Goal: Task Accomplishment & Management: Manage account settings

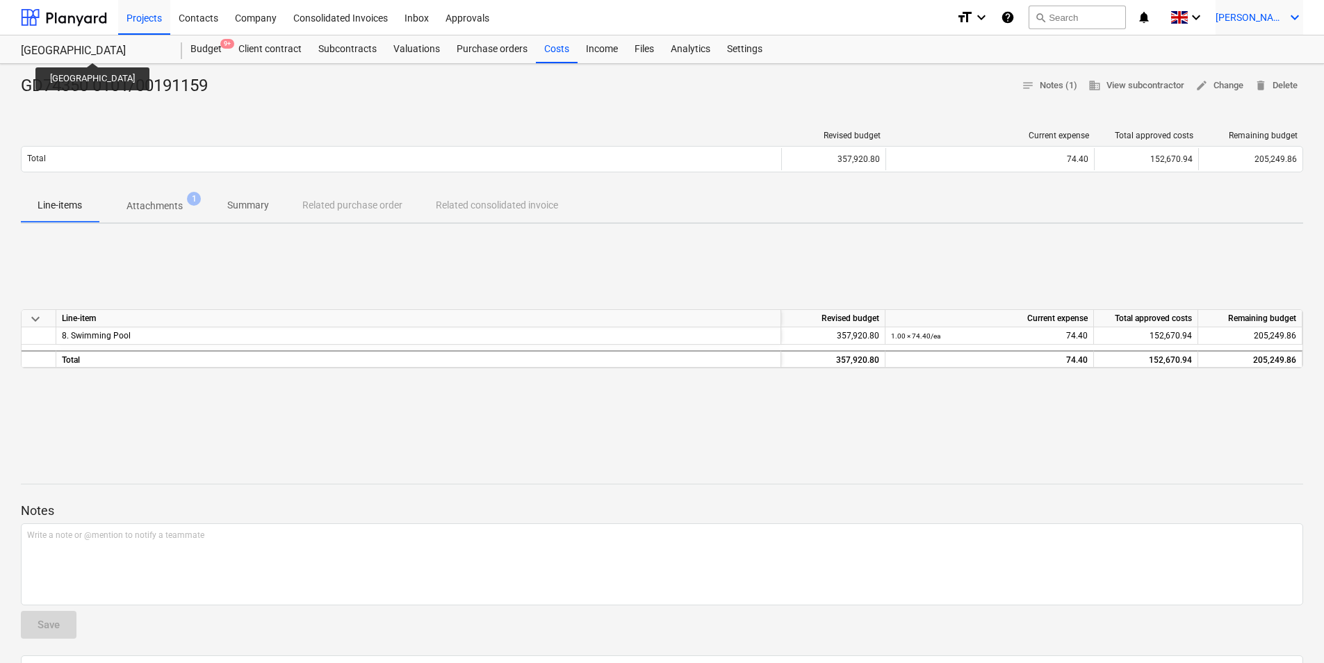
click at [1295, 17] on icon "keyboard_arrow_down" at bounding box center [1294, 17] width 17 height 17
click at [1268, 76] on div "Log out" at bounding box center [1261, 76] width 83 height 22
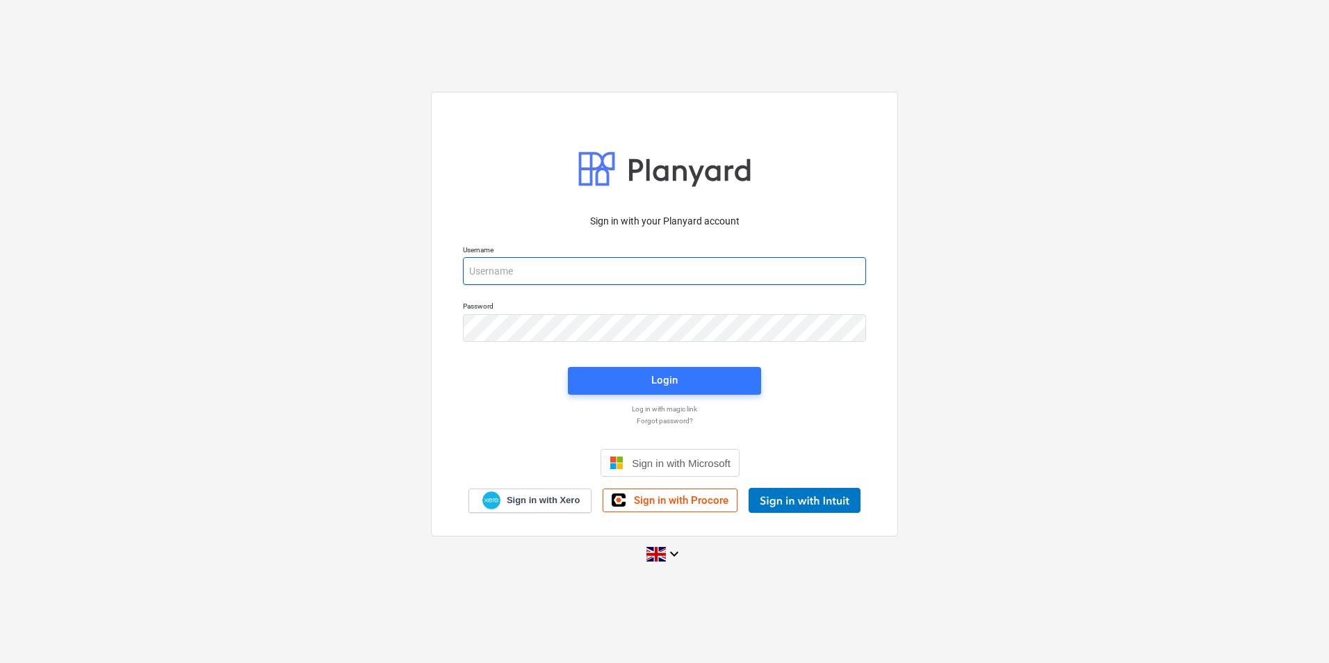
type input "[PERSON_NAME][EMAIL_ADDRESS][DOMAIN_NAME]"
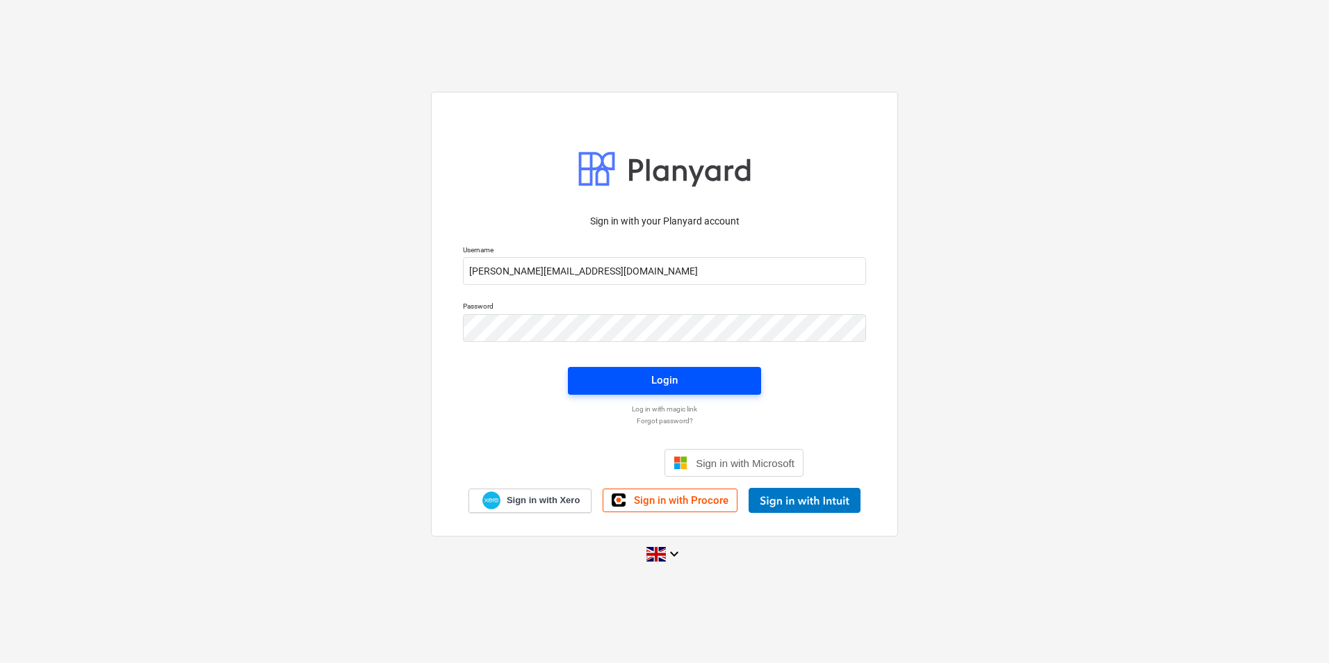
click at [613, 381] on span "Login" at bounding box center [664, 380] width 160 height 18
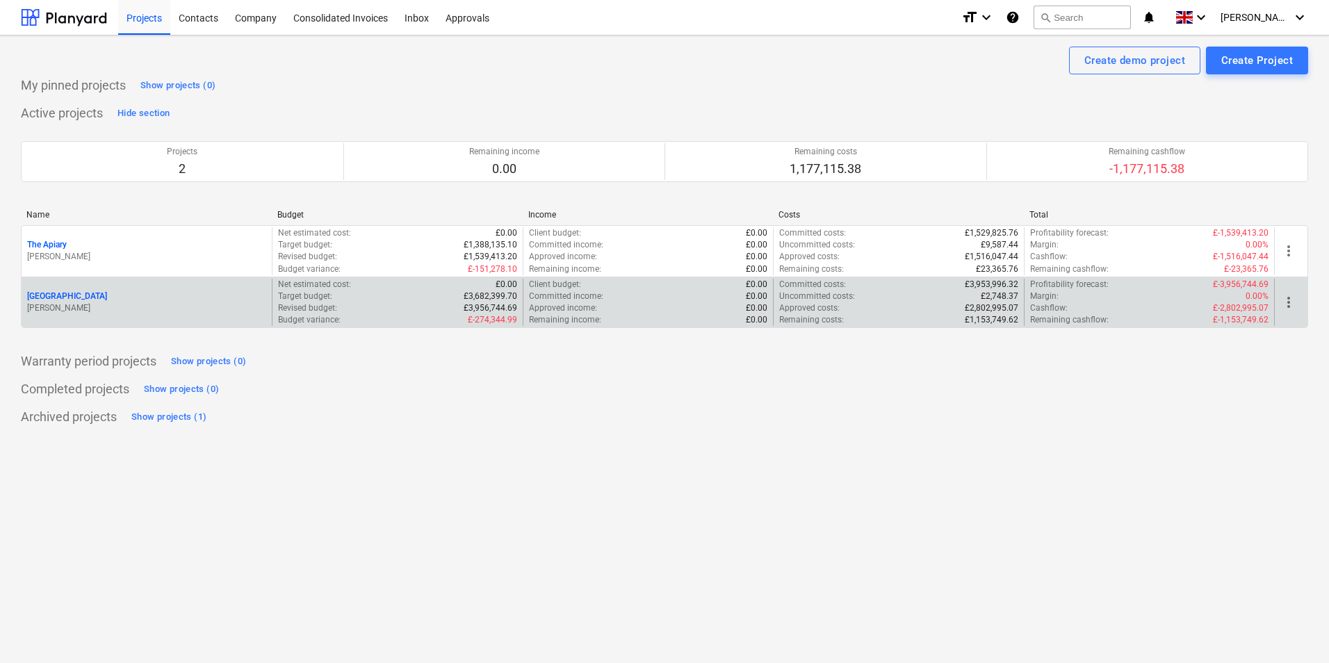
click at [50, 295] on p "[GEOGRAPHIC_DATA]" at bounding box center [67, 297] width 80 height 12
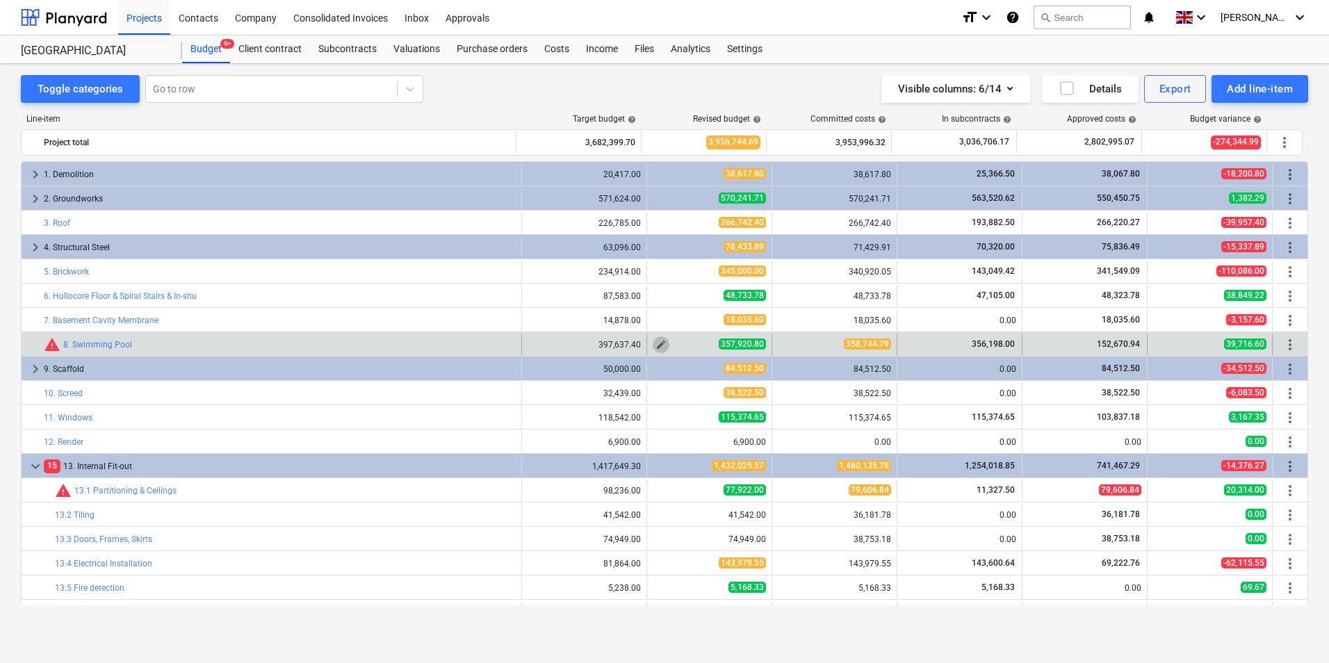
click at [655, 347] on span "edit" at bounding box center [660, 344] width 11 height 11
type textarea "x"
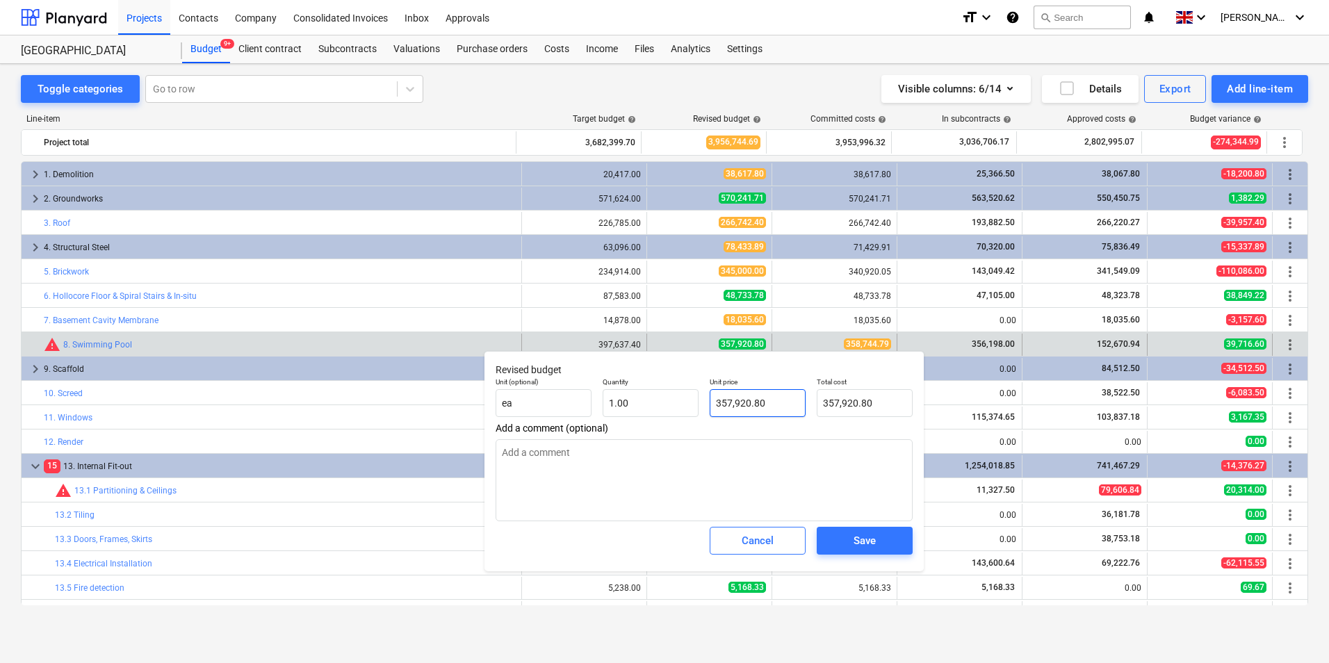
type input "357920.8"
drag, startPoint x: 783, startPoint y: 412, endPoint x: 683, endPoint y: 416, distance: 99.4
click at [683, 416] on div "Unit (optional) ea Quantity 1.00 Unit price 357920.8 Total cost 357,920.80" at bounding box center [704, 397] width 428 height 51
type textarea "x"
type input "3"
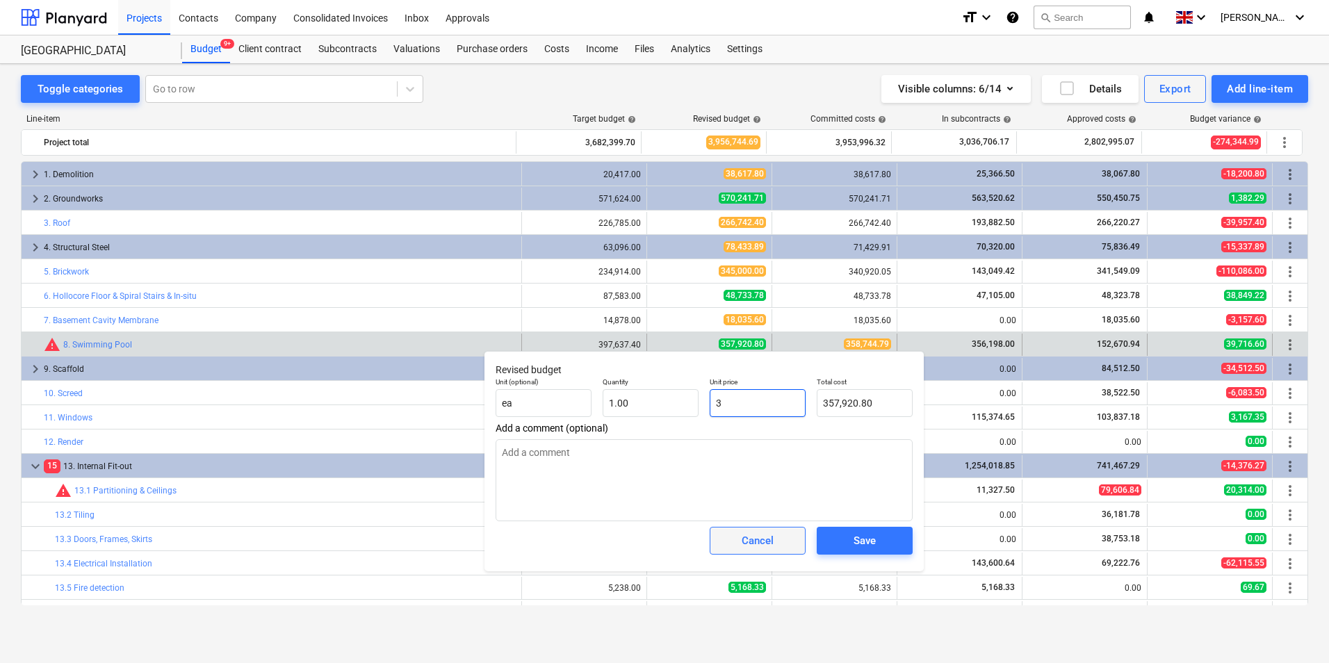
type input "3.00"
type textarea "x"
type input "35"
type input "35.00"
type textarea "x"
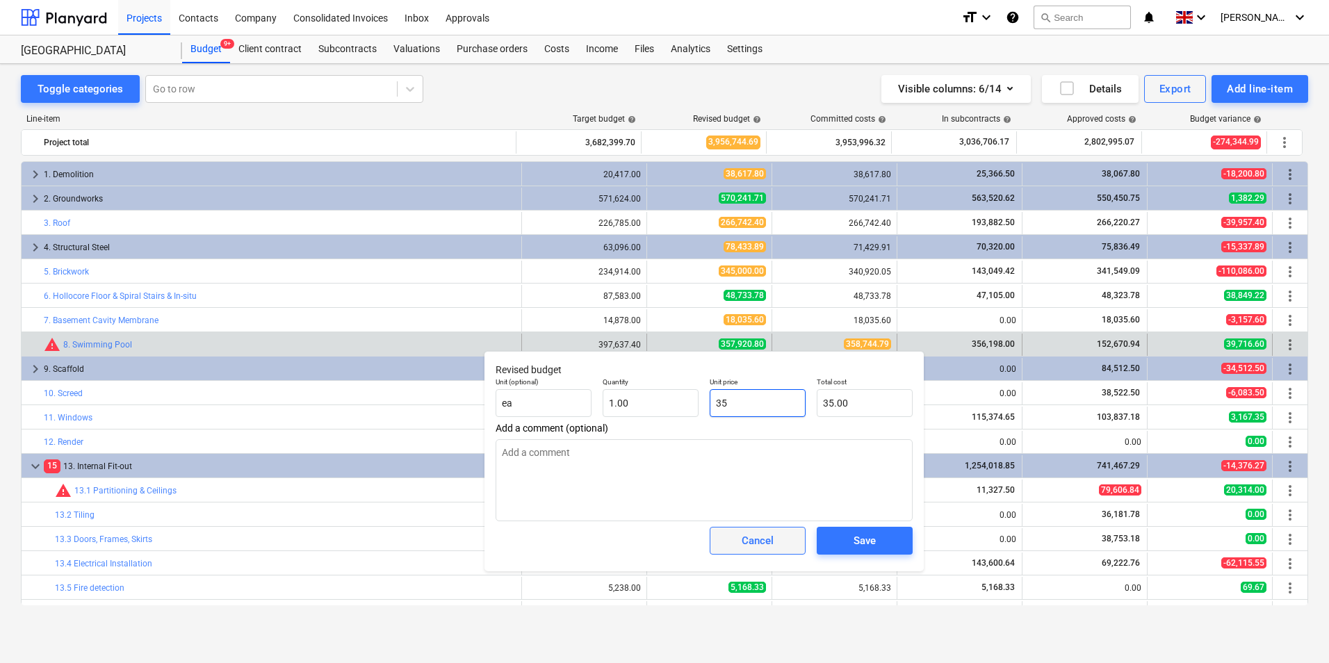
type input "358"
type input "358.00"
type textarea "x"
type input "3587"
type input "3,587.00"
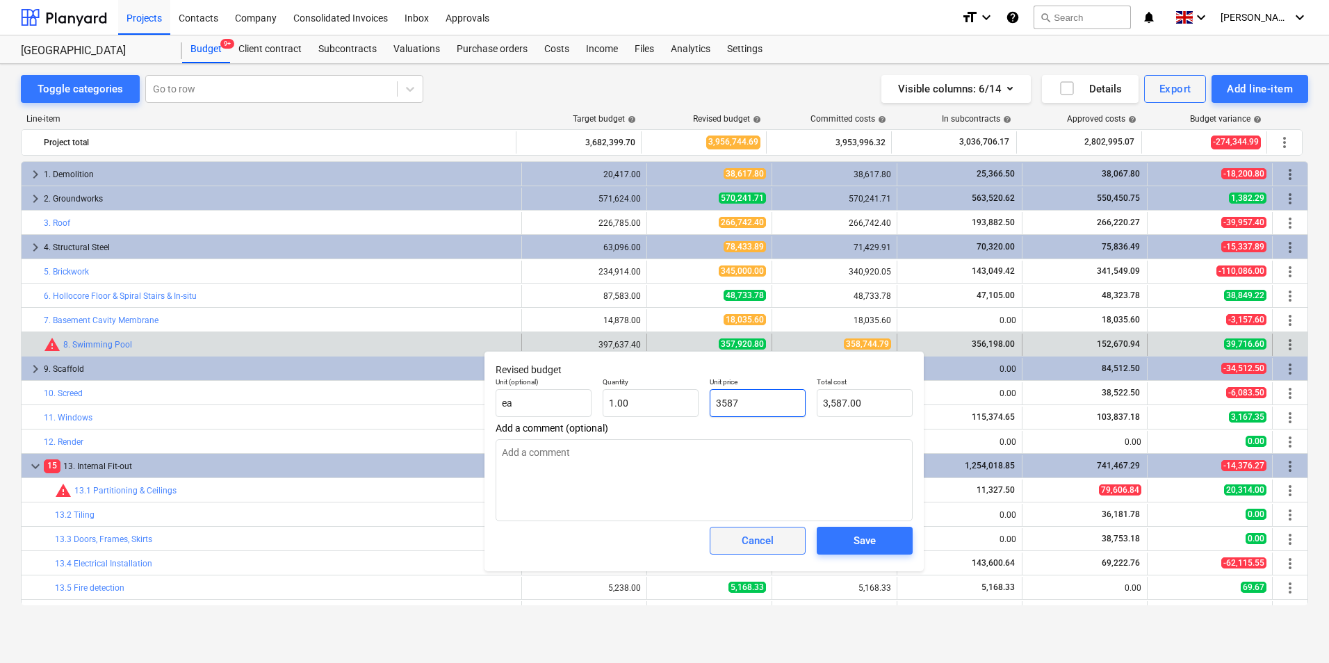
type textarea "x"
type input "35874"
type input "35,874.00"
type textarea "x"
type input "358744"
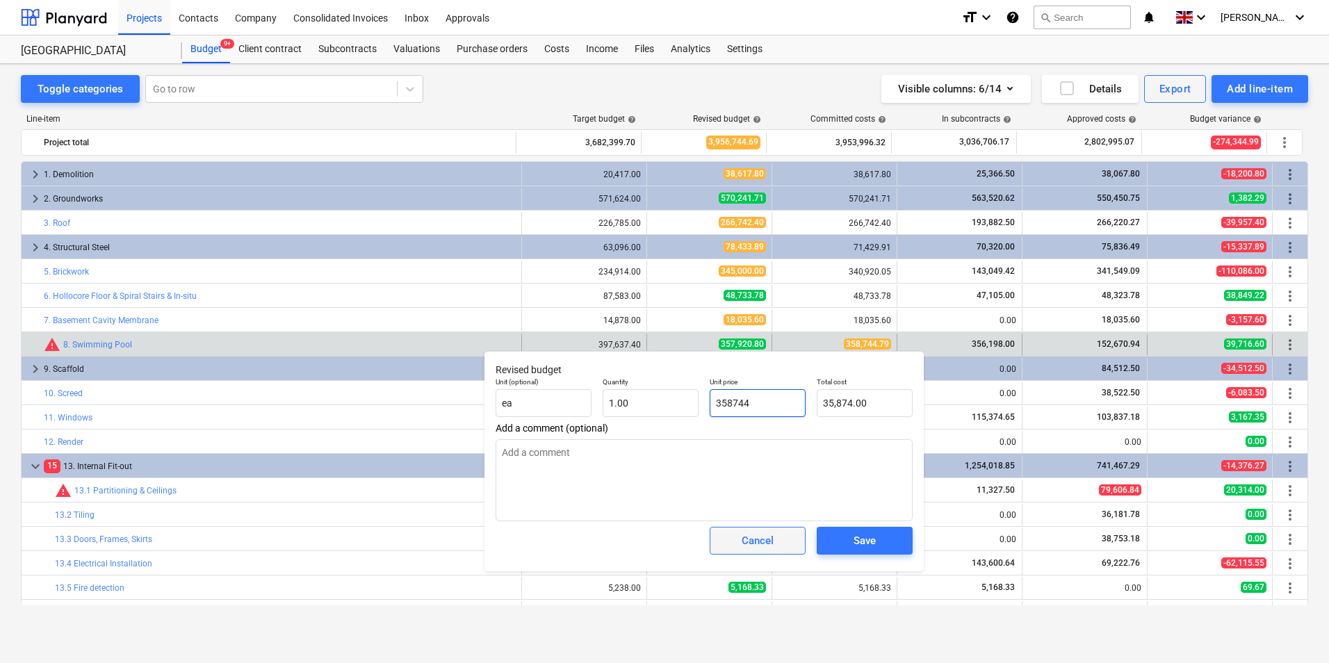
type input "358,744.00"
type textarea "x"
type input "358744."
type textarea "x"
type input "358744.7"
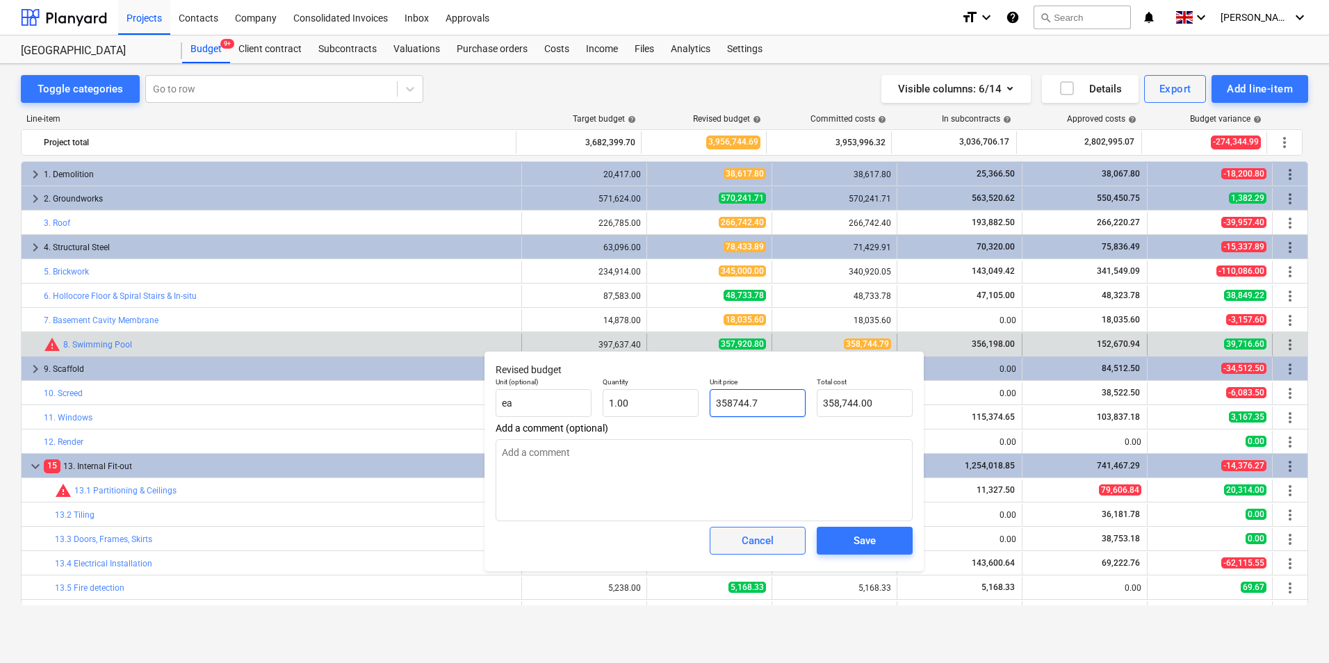
type input "358,744.70"
type textarea "x"
type input "358744.79"
type input "358,744.79"
type input "358744.79"
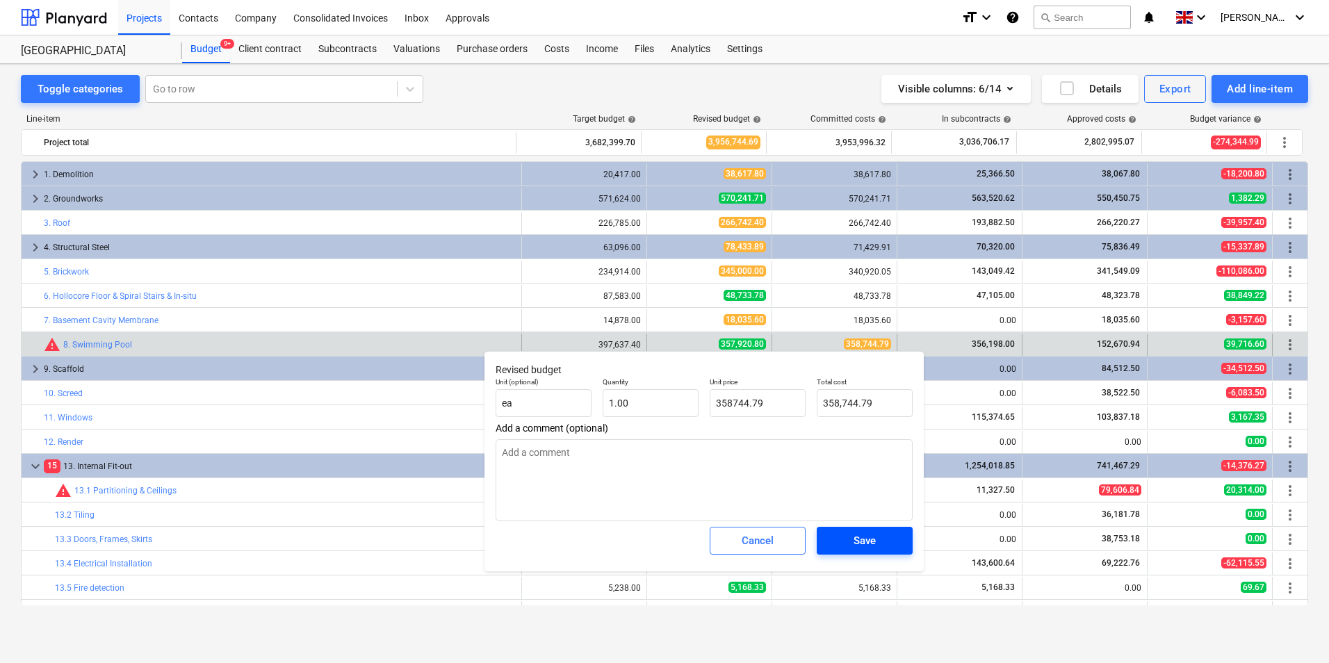
type textarea "x"
type input "358,744.79"
click at [872, 541] on div "Save" at bounding box center [864, 541] width 22 height 18
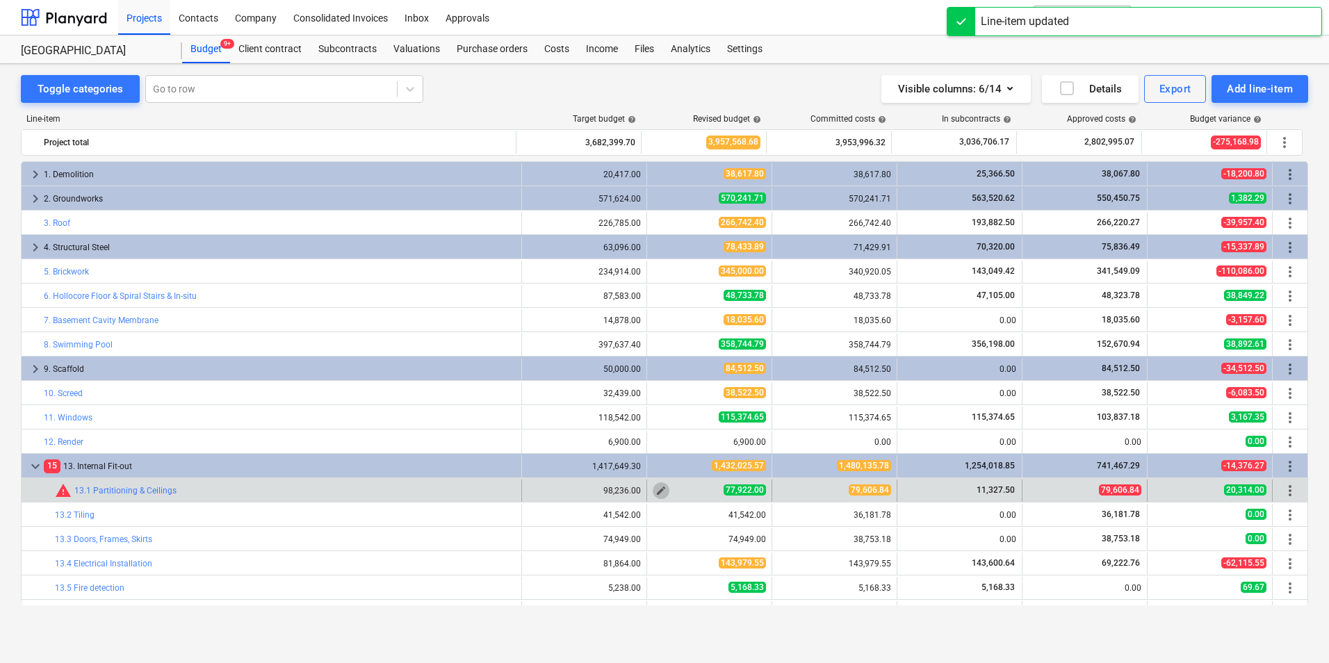
click at [655, 490] on span "edit" at bounding box center [660, 490] width 11 height 11
type textarea "x"
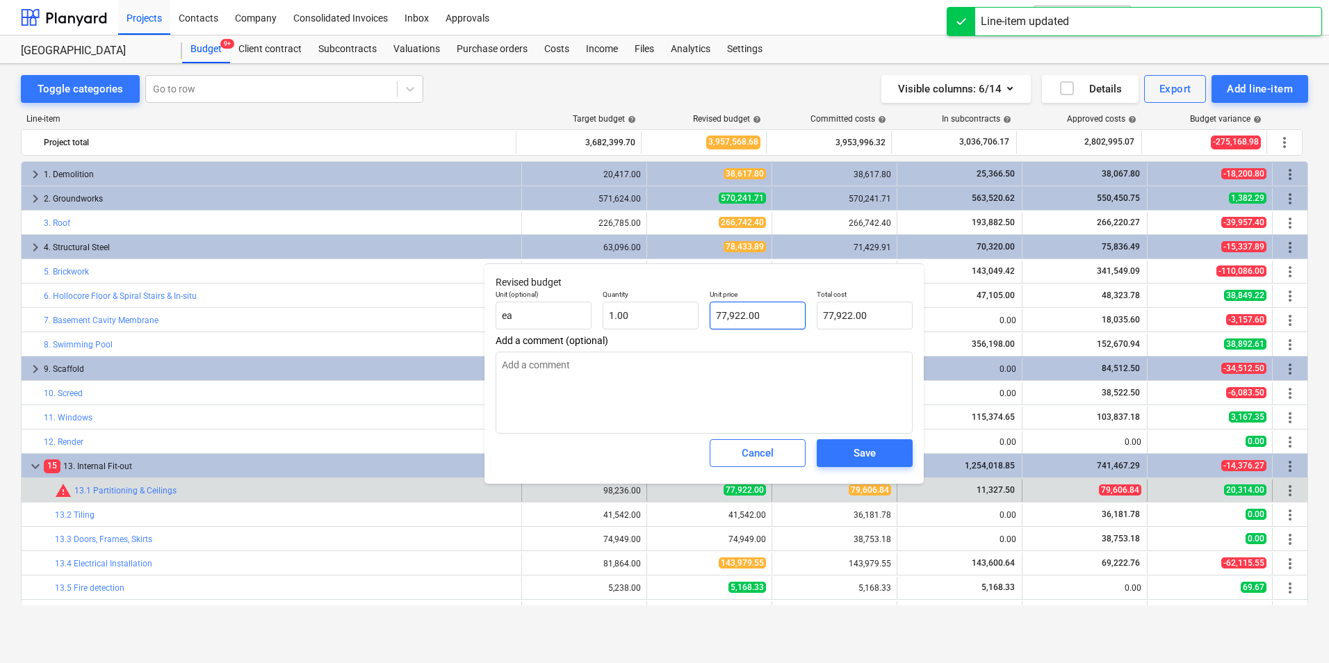
type input "77922"
drag, startPoint x: 785, startPoint y: 316, endPoint x: 633, endPoint y: 324, distance: 152.4
click at [633, 324] on div "Unit (optional) ea Quantity 1.00 Unit price 77922 Total cost 77,922.00" at bounding box center [704, 309] width 428 height 51
type textarea "x"
type input "7"
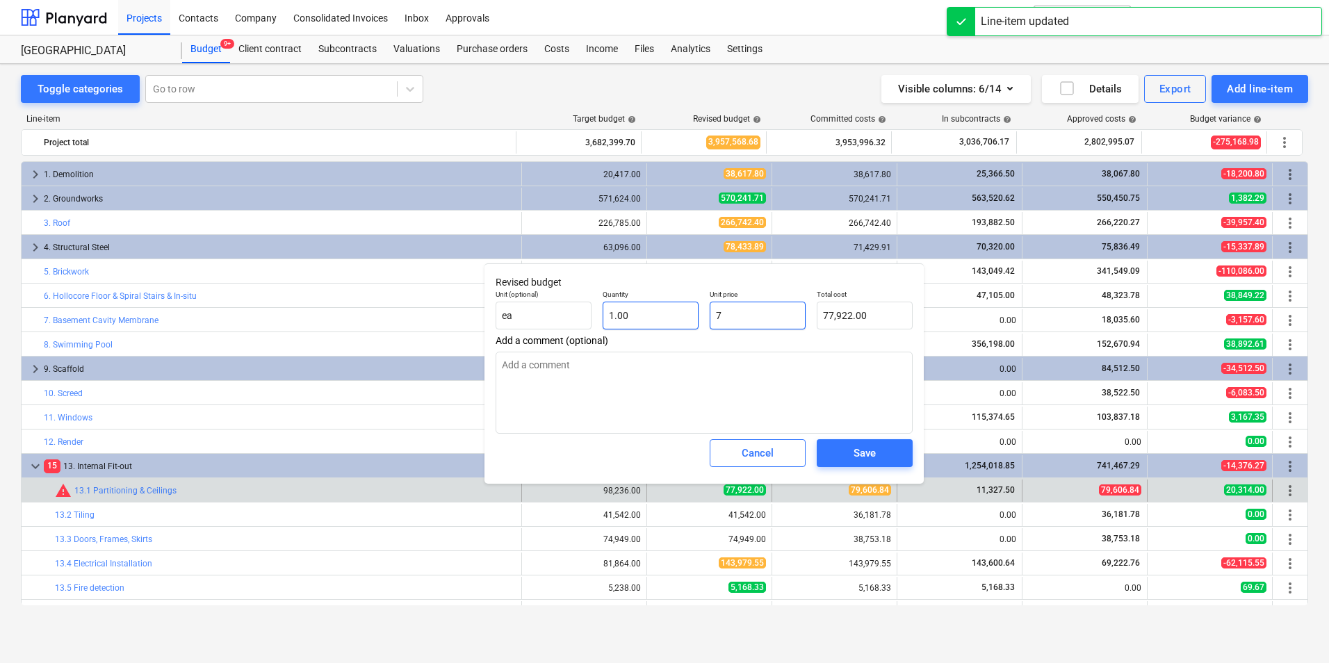
type input "7.00"
type textarea "x"
type input "79"
type input "79.00"
type textarea "x"
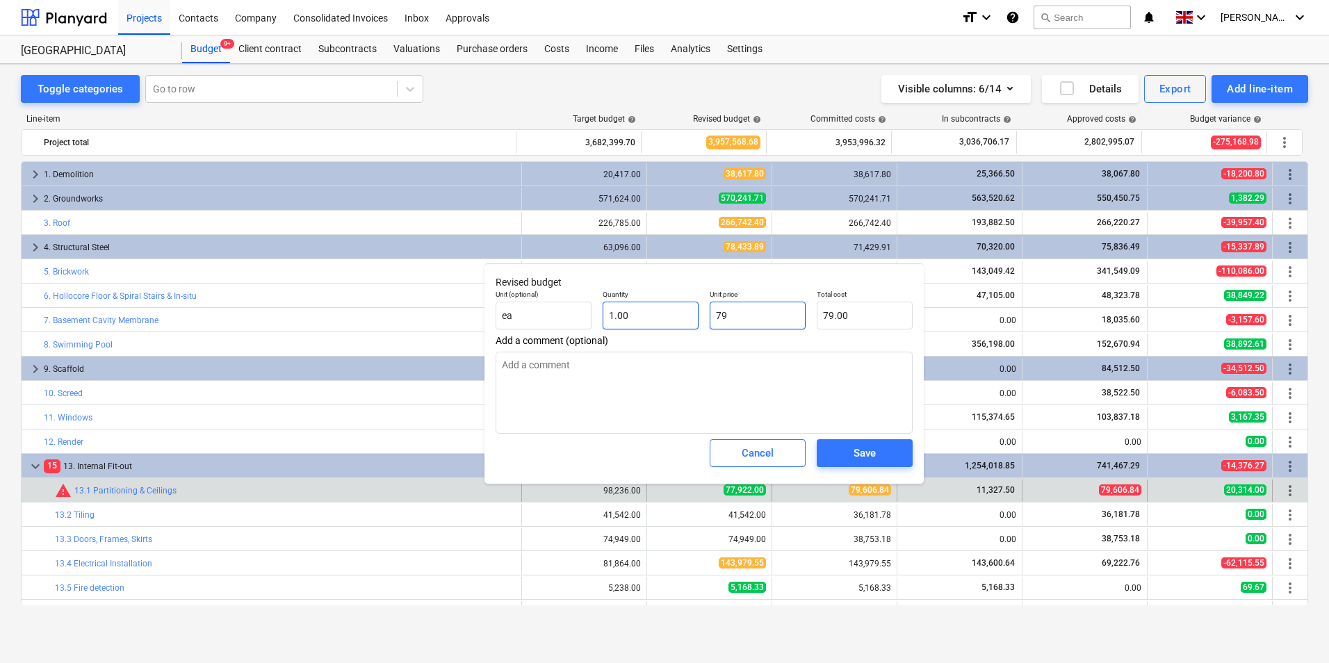
type input "796"
type input "796.00"
type textarea "x"
type input "7960"
type input "7,960.00"
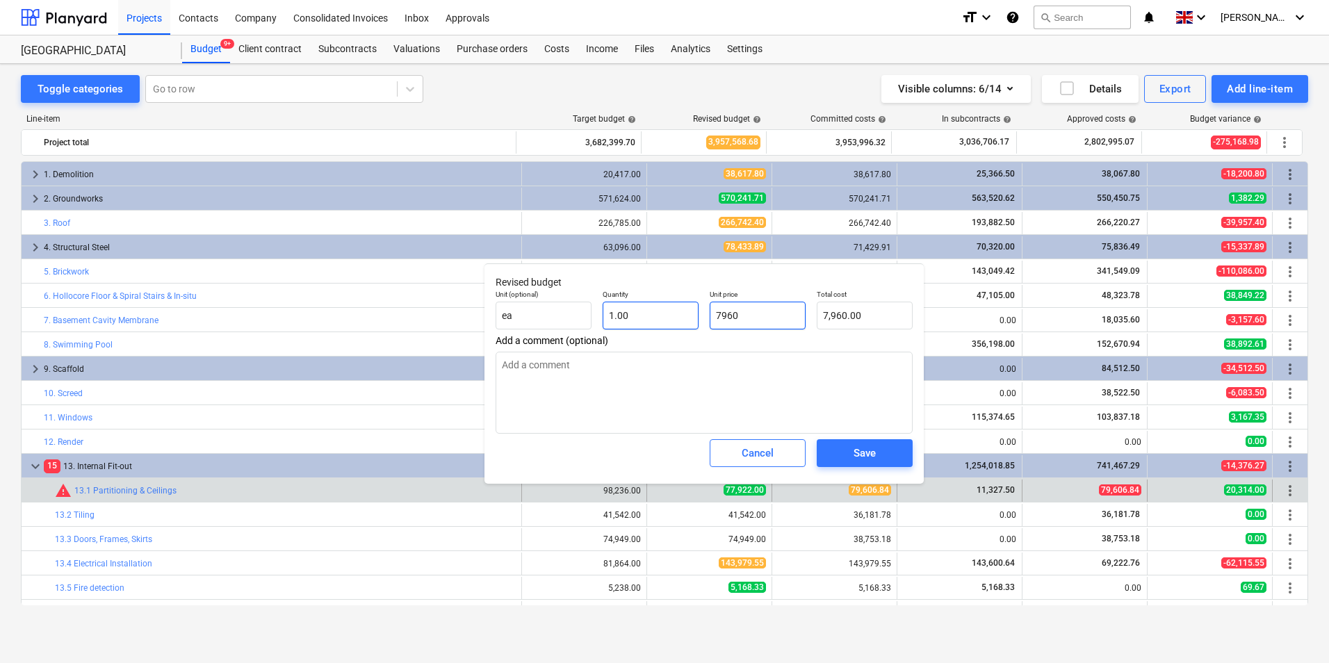
type textarea "x"
type input "79606"
type input "79,606.00"
type textarea "x"
type input "79606."
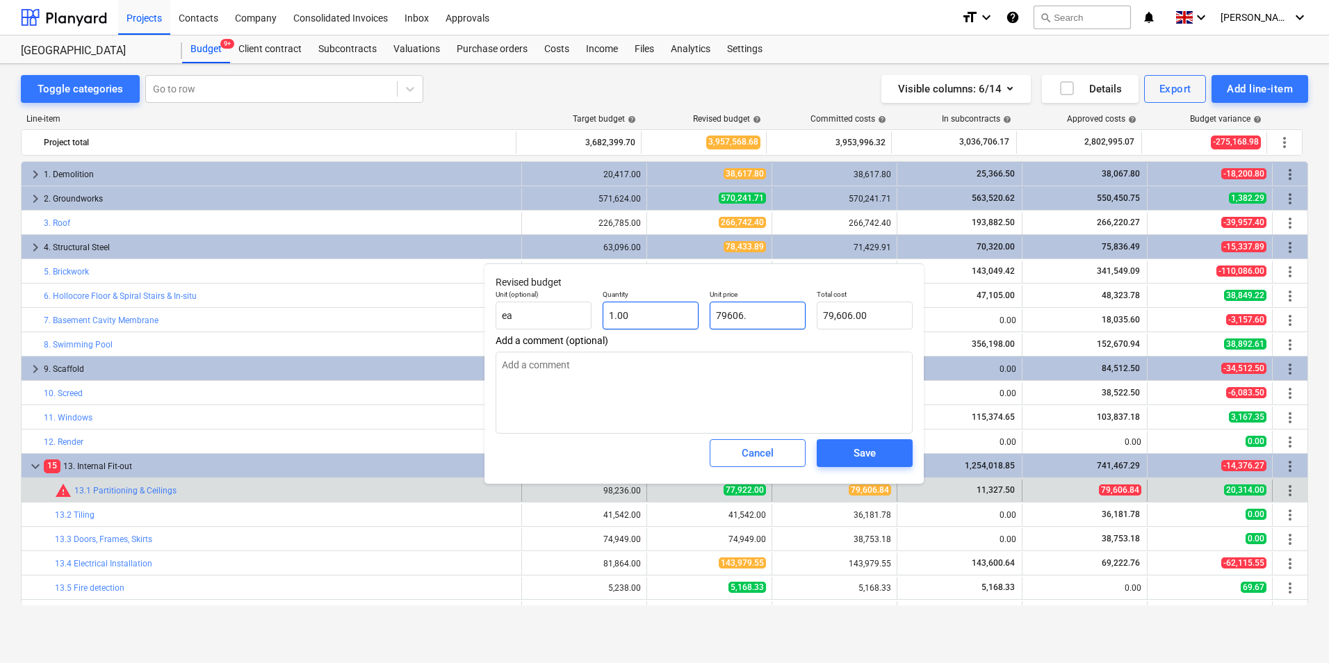
type textarea "x"
type input "79606.8"
type input "79,606.80"
type textarea "x"
type input "79606.84"
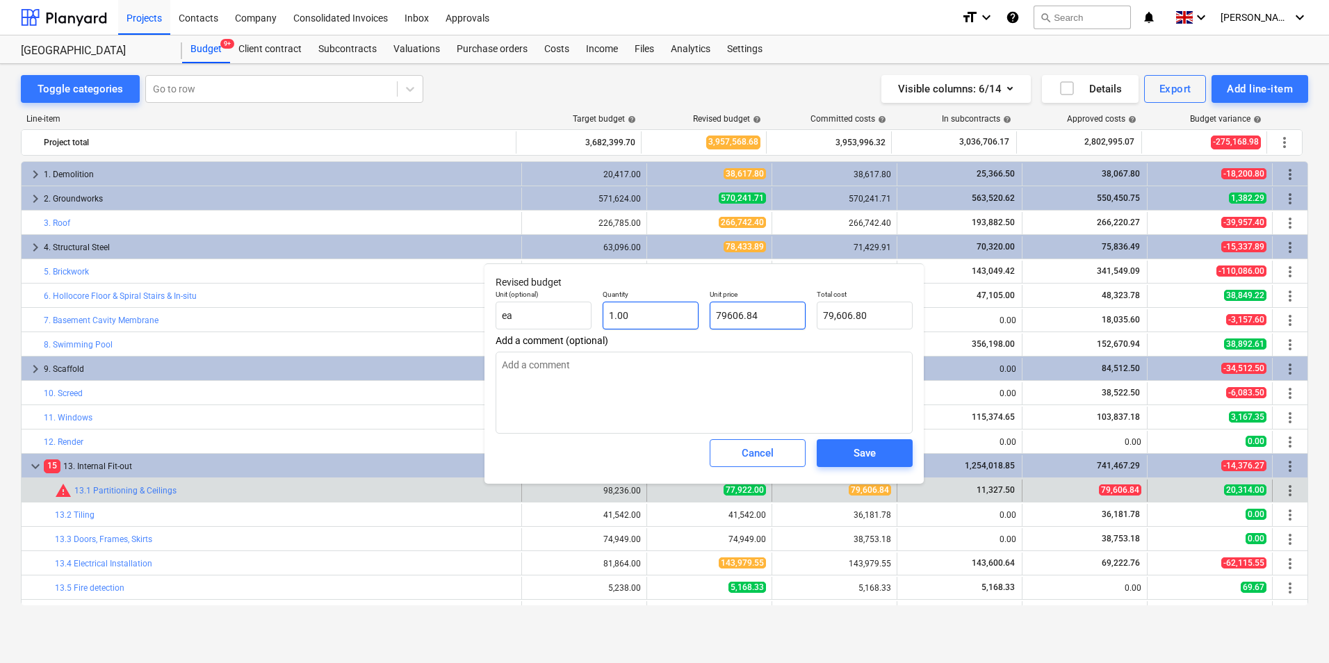
type input "79,606.84"
type input "79606.84"
type textarea "x"
type input "79,606.84"
click at [851, 447] on span "Save" at bounding box center [864, 453] width 63 height 18
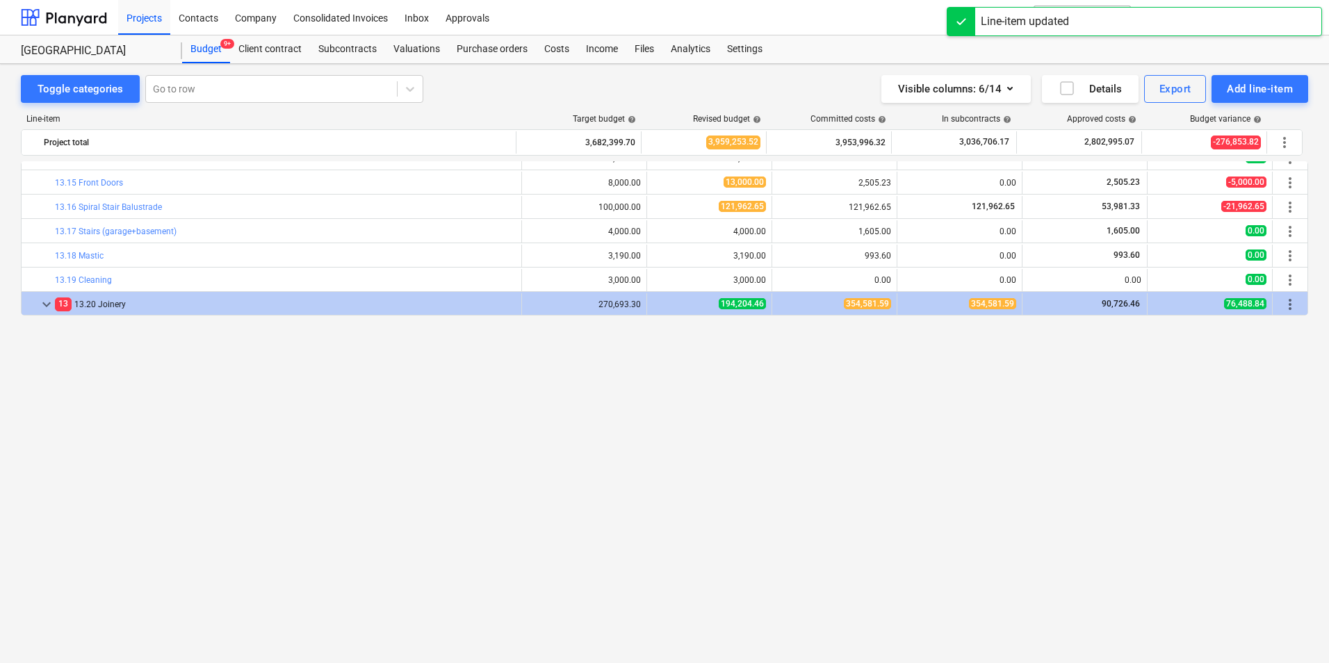
scroll to position [325, 0]
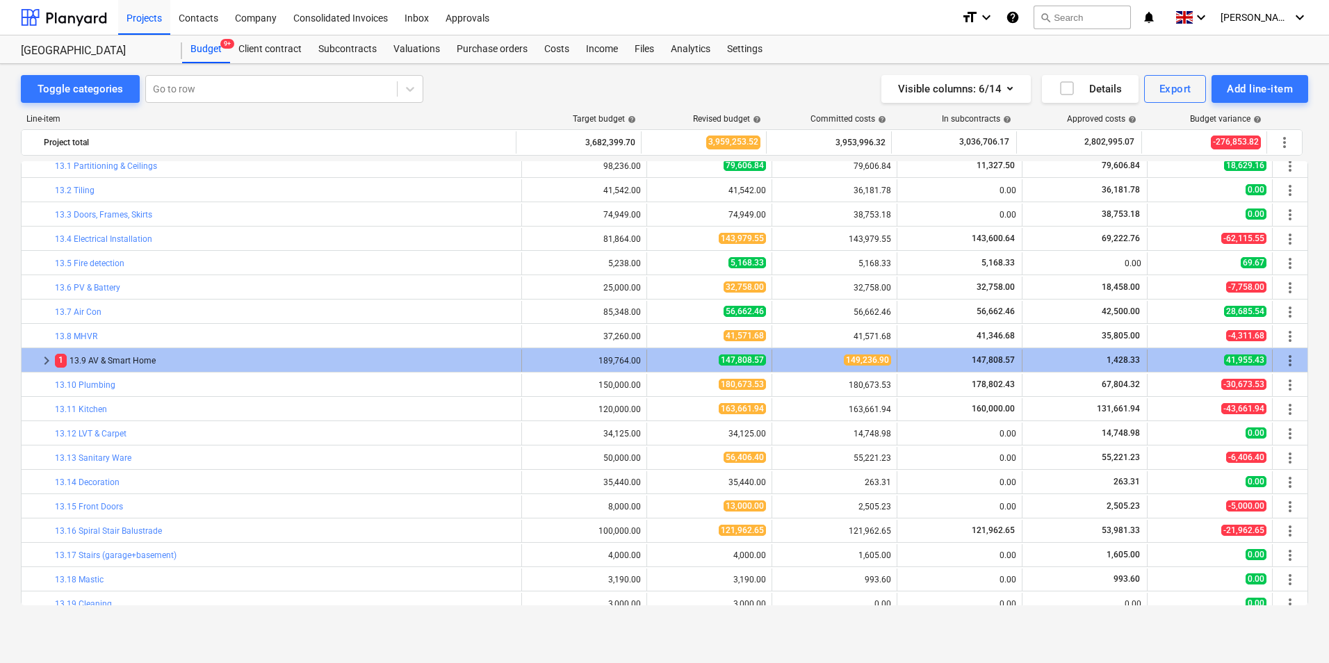
click at [44, 363] on span "keyboard_arrow_right" at bounding box center [46, 360] width 17 height 17
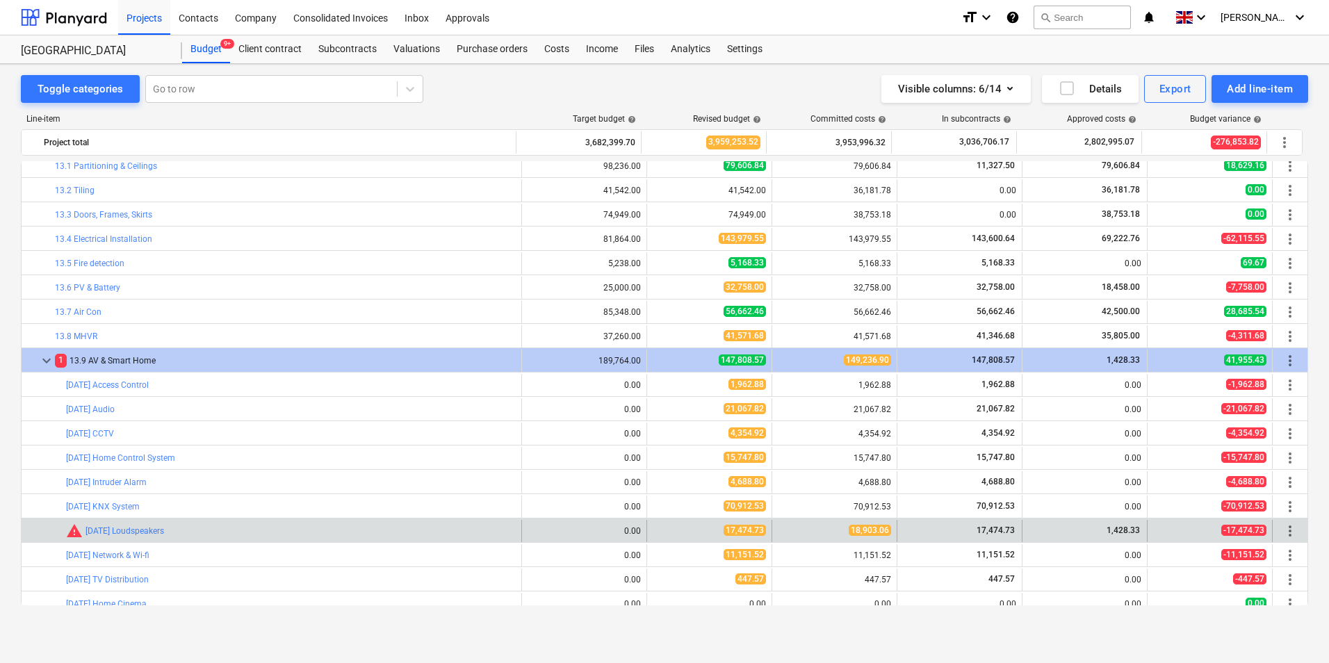
drag, startPoint x: 655, startPoint y: 537, endPoint x: 649, endPoint y: 541, distance: 7.9
click at [655, 537] on button "edit" at bounding box center [661, 531] width 17 height 17
type textarea "x"
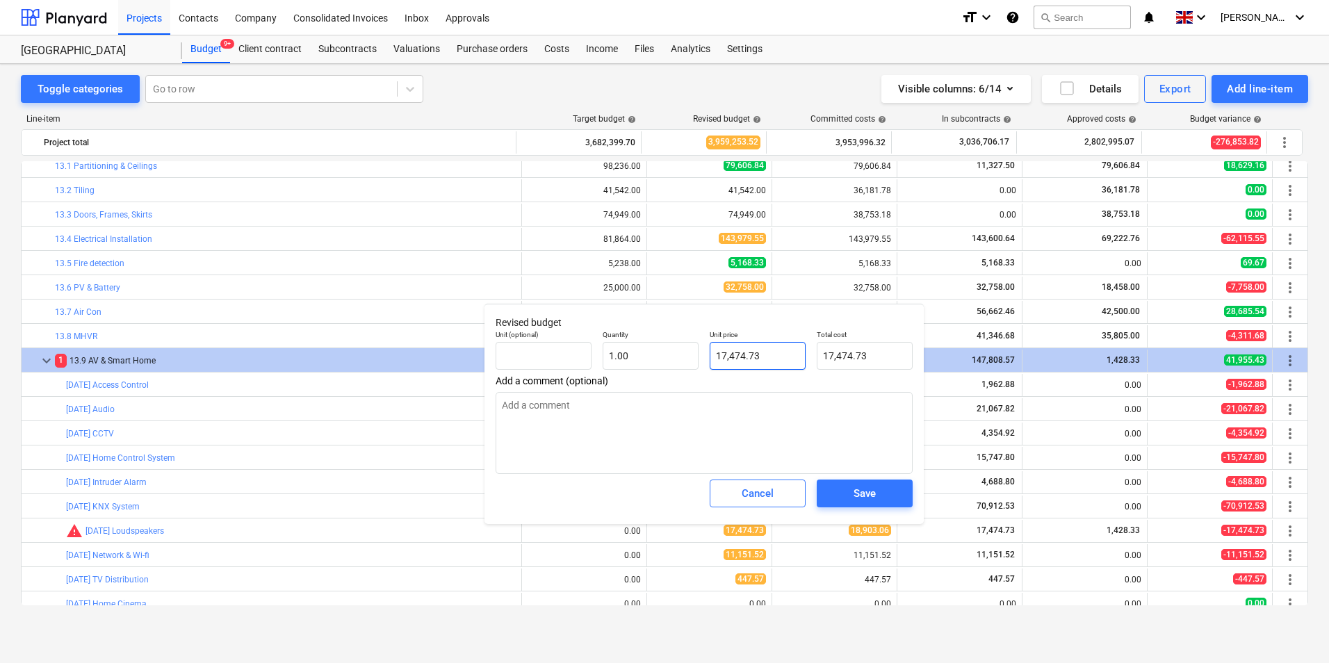
type input "17474.73"
drag, startPoint x: 780, startPoint y: 352, endPoint x: 611, endPoint y: 360, distance: 169.1
click at [611, 360] on div "Unit (optional) Quantity 1.00 Unit price 17474.73 Total cost 17,474.73" at bounding box center [704, 350] width 428 height 51
type textarea "x"
type input "1"
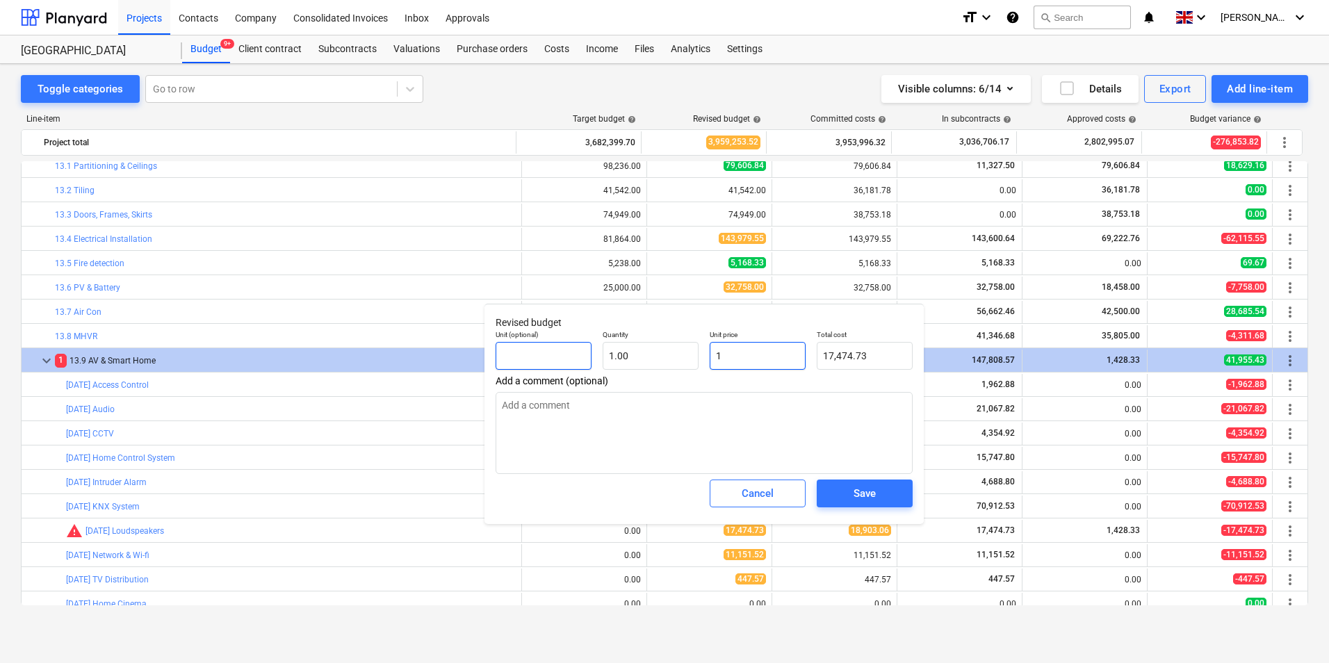
type input "1.00"
type textarea "x"
type input "18"
type input "18.00"
type textarea "x"
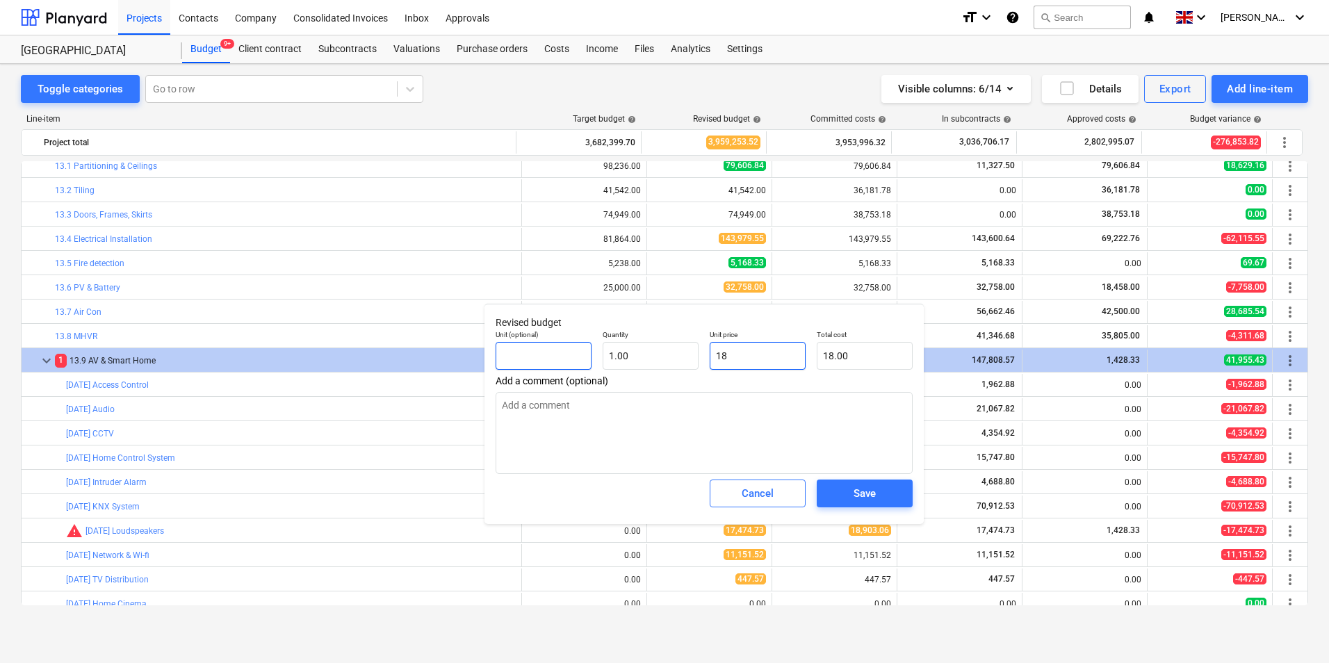
type input "189"
type input "189.00"
type textarea "x"
type input "1890"
type input "1,890.00"
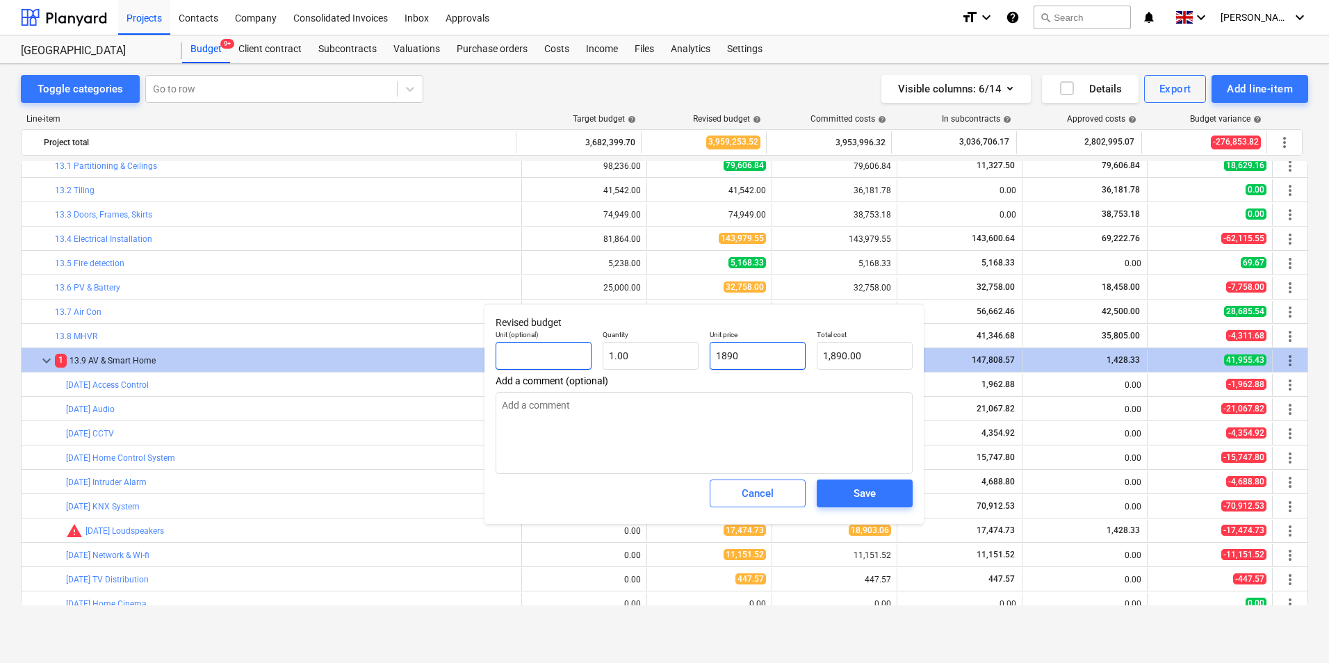
type textarea "x"
type input "18903"
type input "18,903.00"
type textarea "x"
type input "18903."
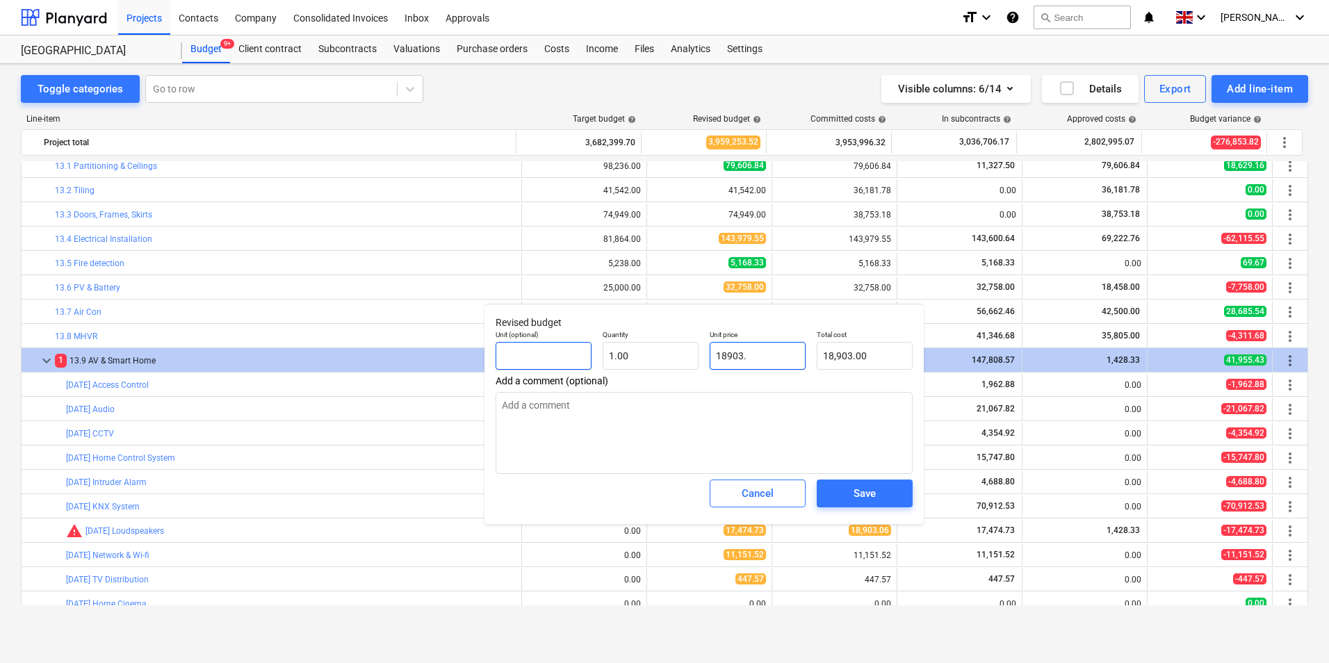
type textarea "x"
type input "18903.0"
type textarea "x"
type input "18903.06"
type input "18,903.06"
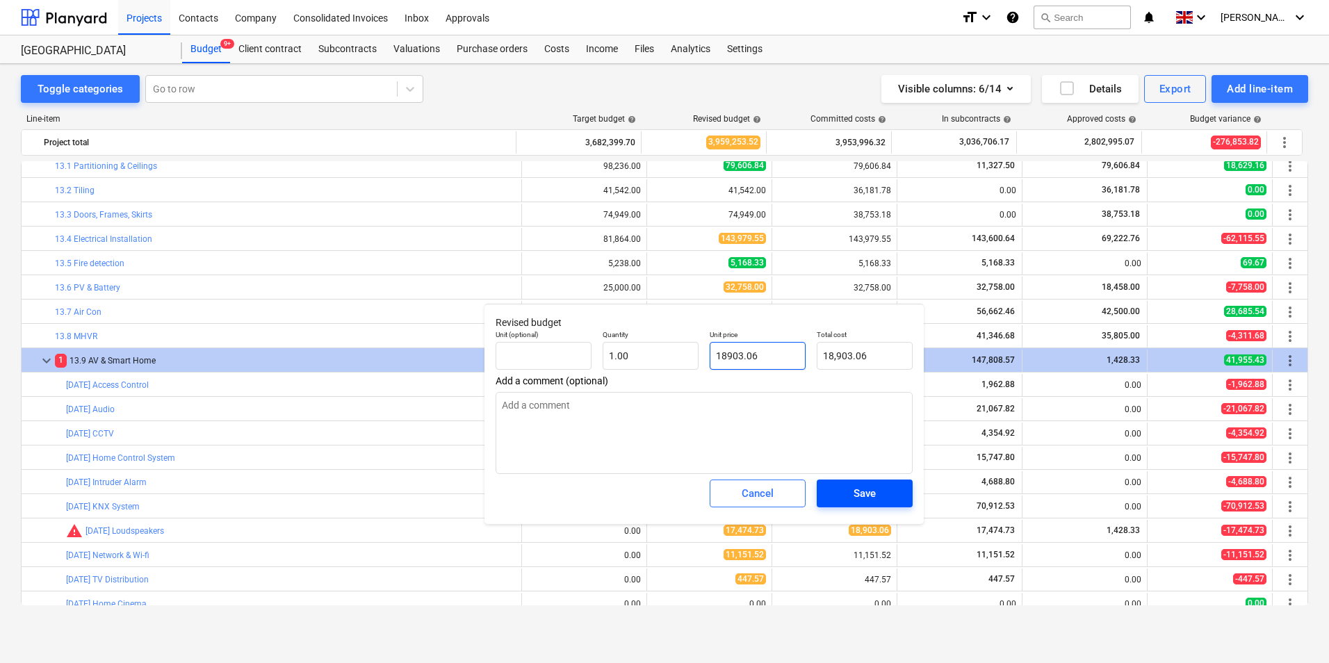
type input "18903.06"
type textarea "x"
type input "18,903.06"
click at [865, 496] on div "Save" at bounding box center [864, 493] width 22 height 18
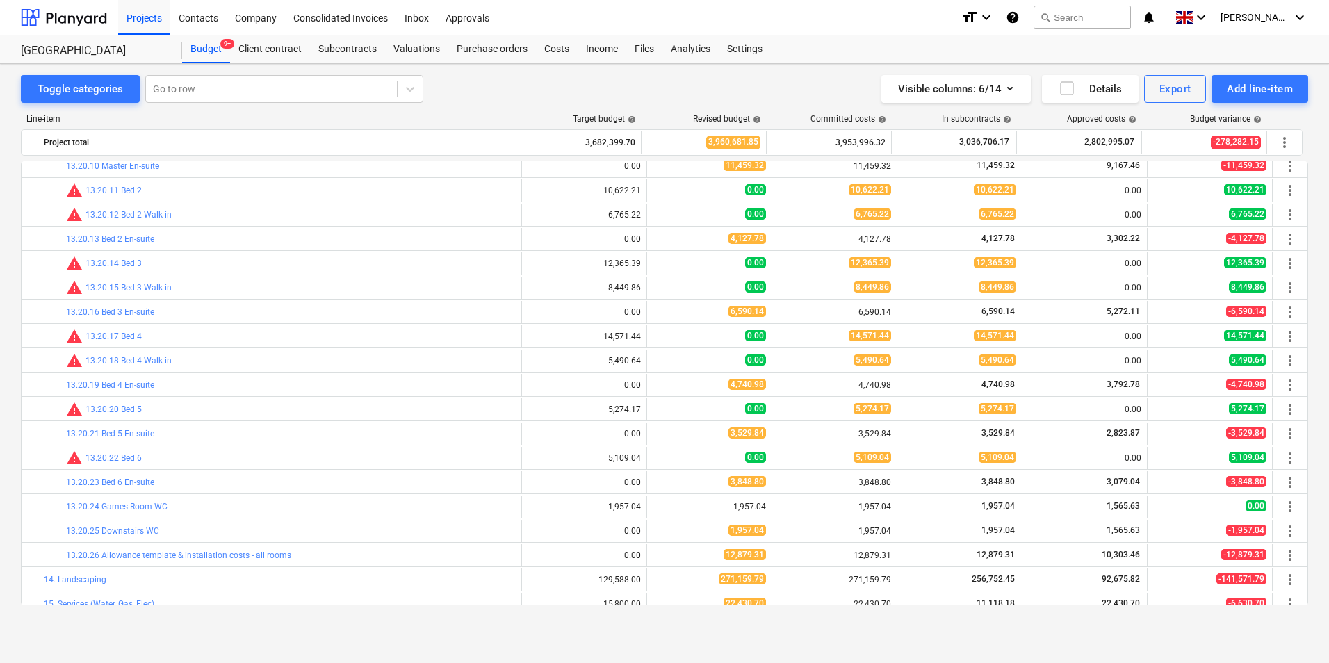
scroll to position [1356, 0]
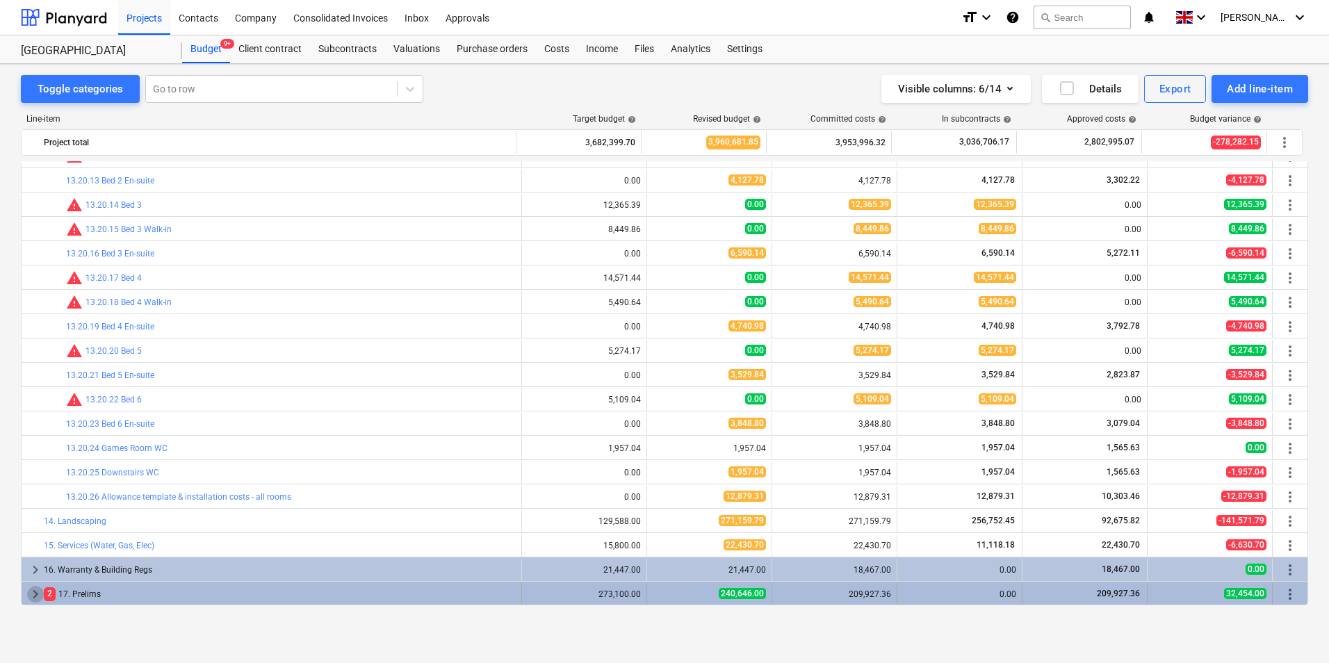
click at [36, 596] on span "keyboard_arrow_right" at bounding box center [35, 594] width 17 height 17
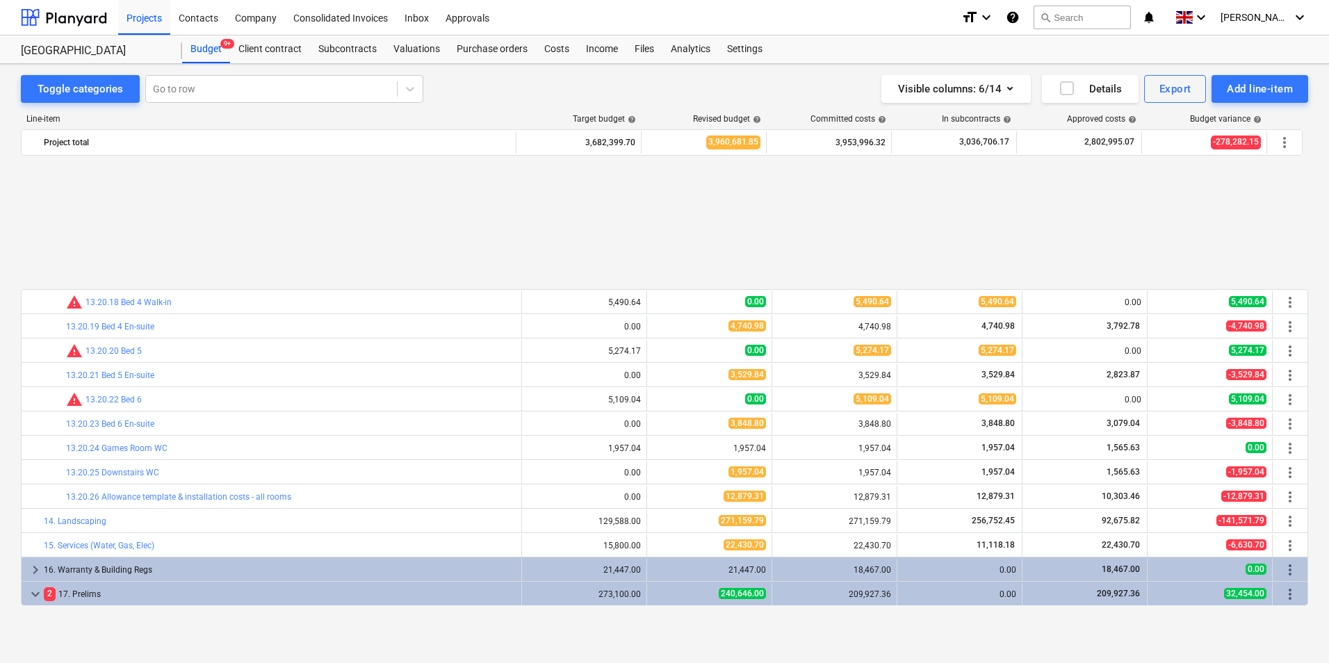
scroll to position [1526, 0]
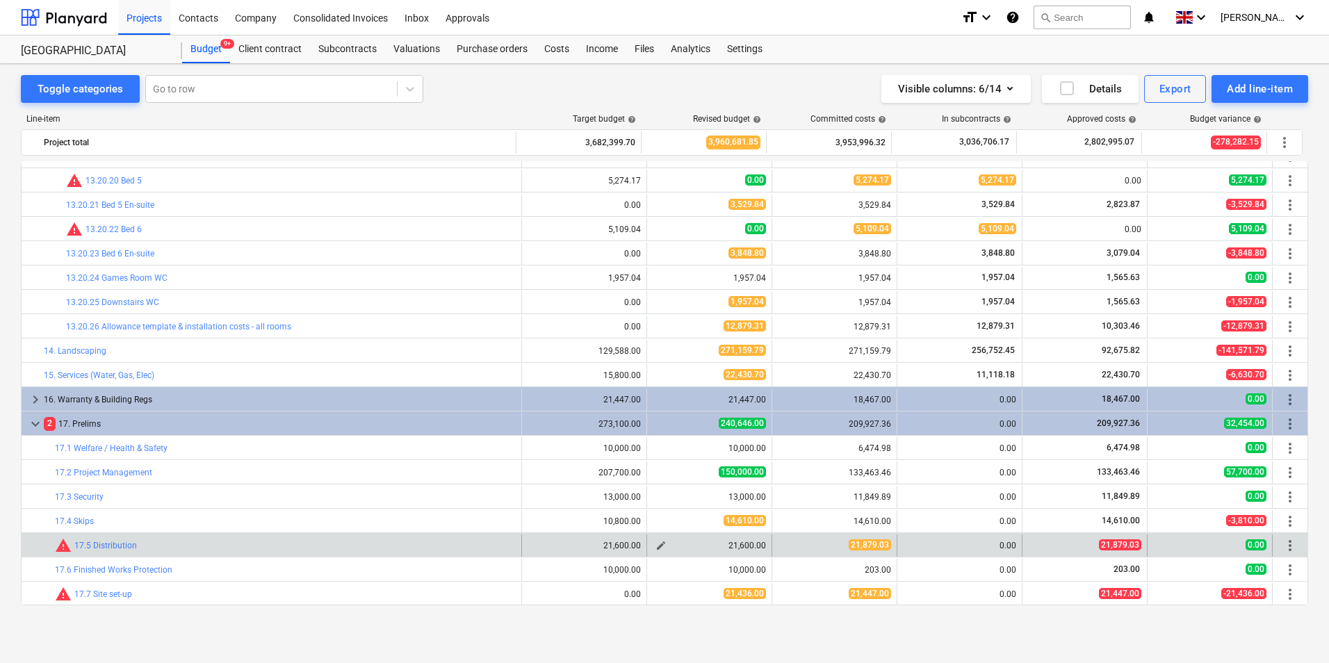
click at [655, 546] on span "edit" at bounding box center [660, 545] width 11 height 11
type textarea "x"
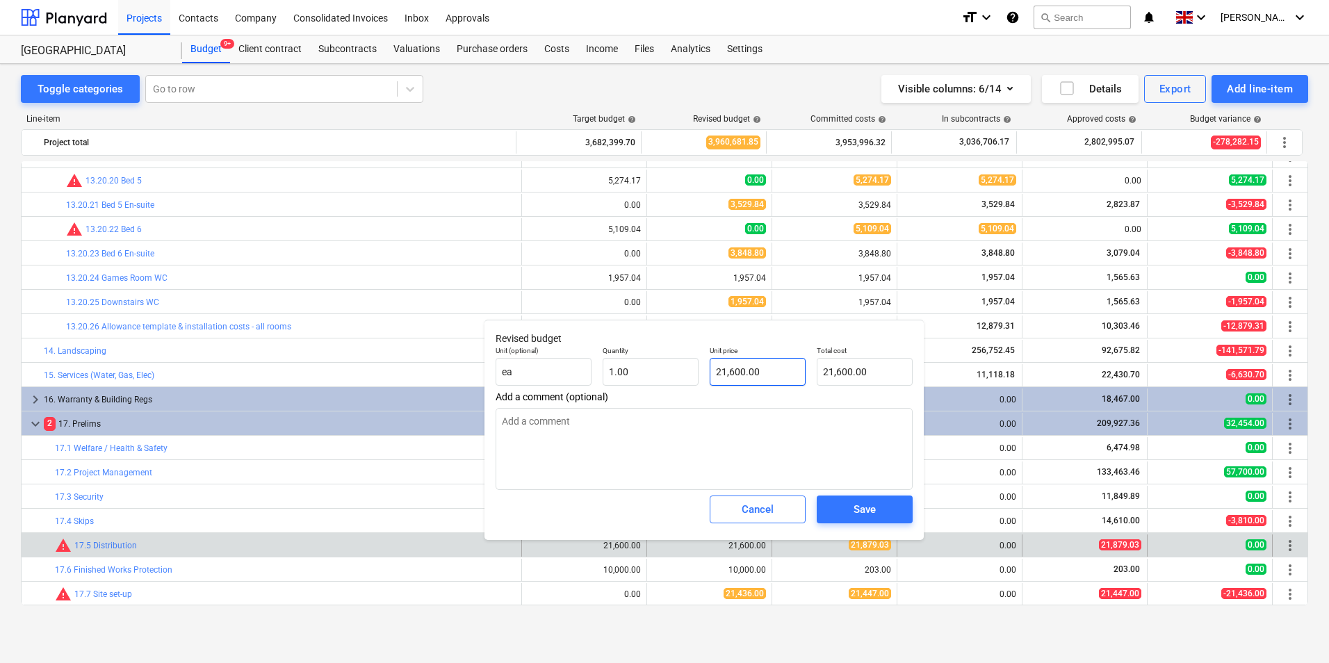
type input "21600"
drag, startPoint x: 771, startPoint y: 371, endPoint x: 610, endPoint y: 390, distance: 162.3
click at [610, 390] on div "Unit (optional) ea Quantity 1.00 Unit price 21600 Total cost 21,600.00" at bounding box center [704, 366] width 428 height 51
type textarea "x"
type input "2"
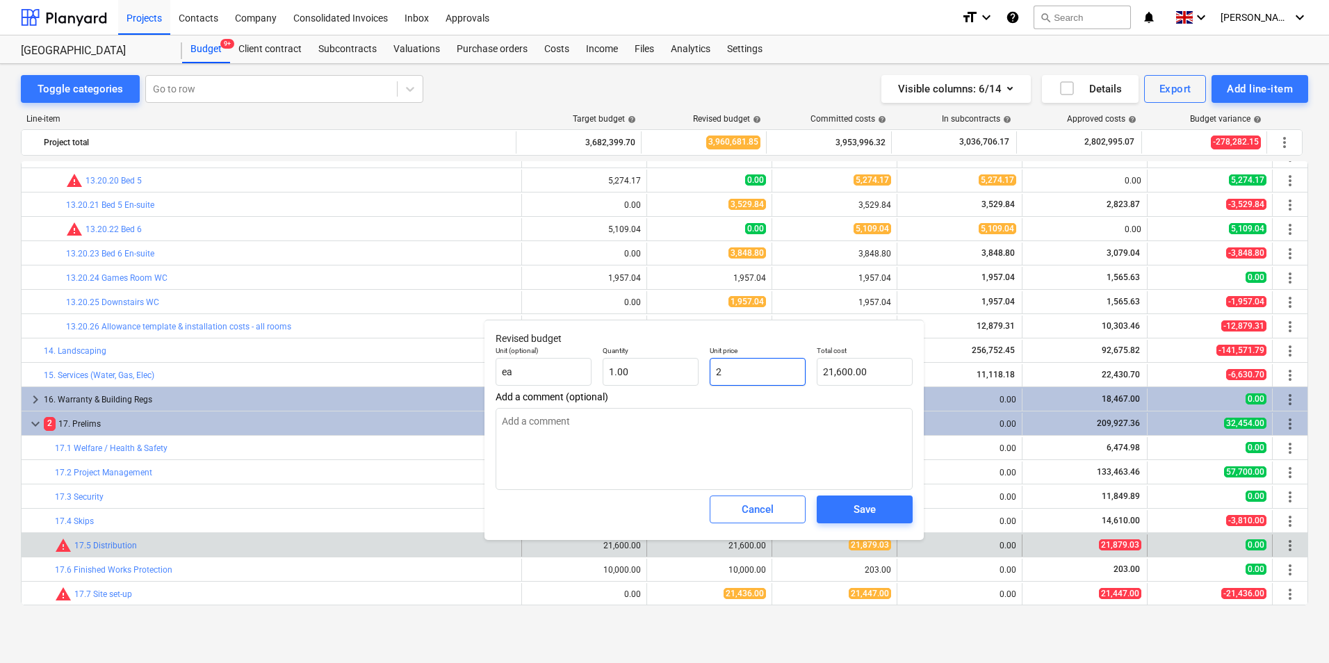
type input "2.00"
type textarea "x"
type input "21"
type input "21.00"
type textarea "x"
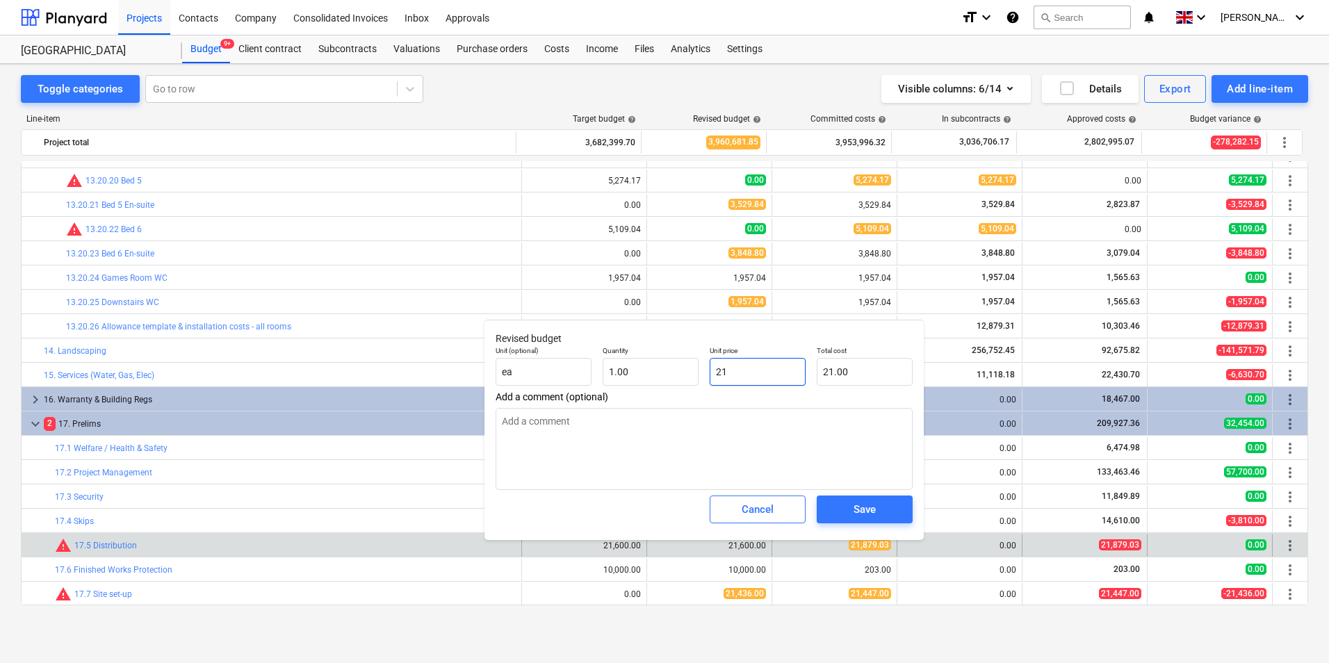
type input "218"
type input "218.00"
type textarea "x"
type input "2187"
type input "2,187.00"
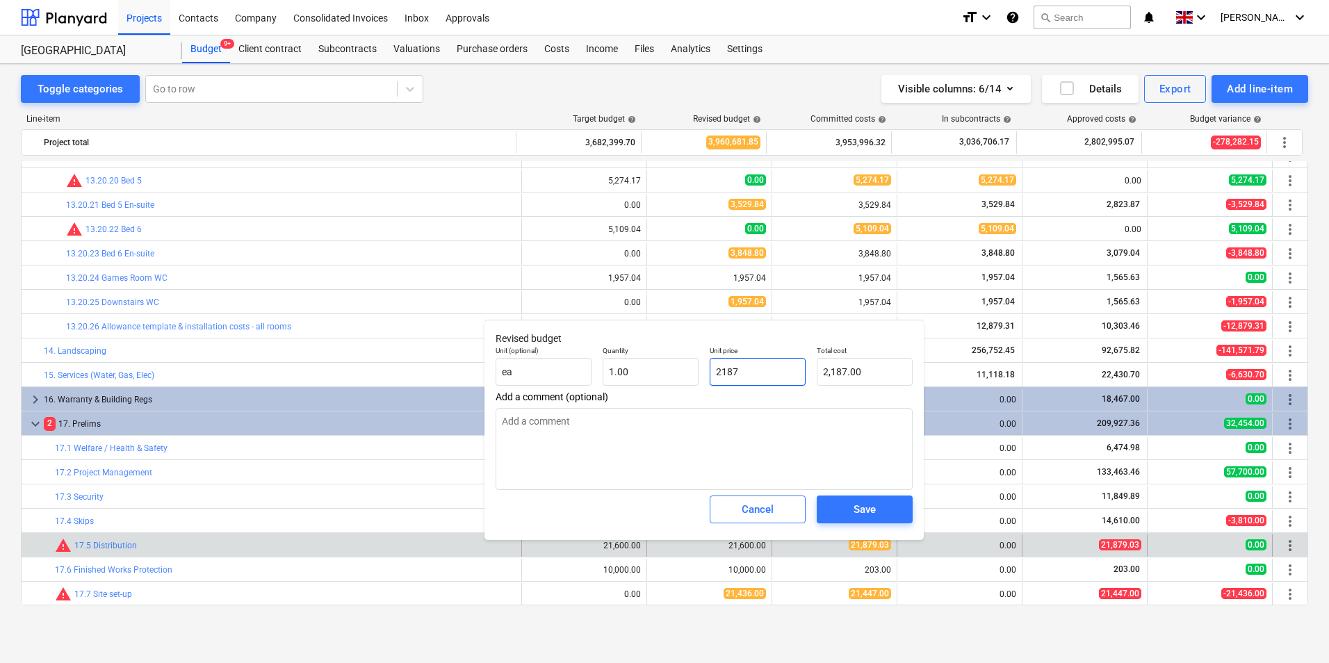
type textarea "x"
type input "21879"
type input "21,879.00"
type textarea "x"
type input "21879."
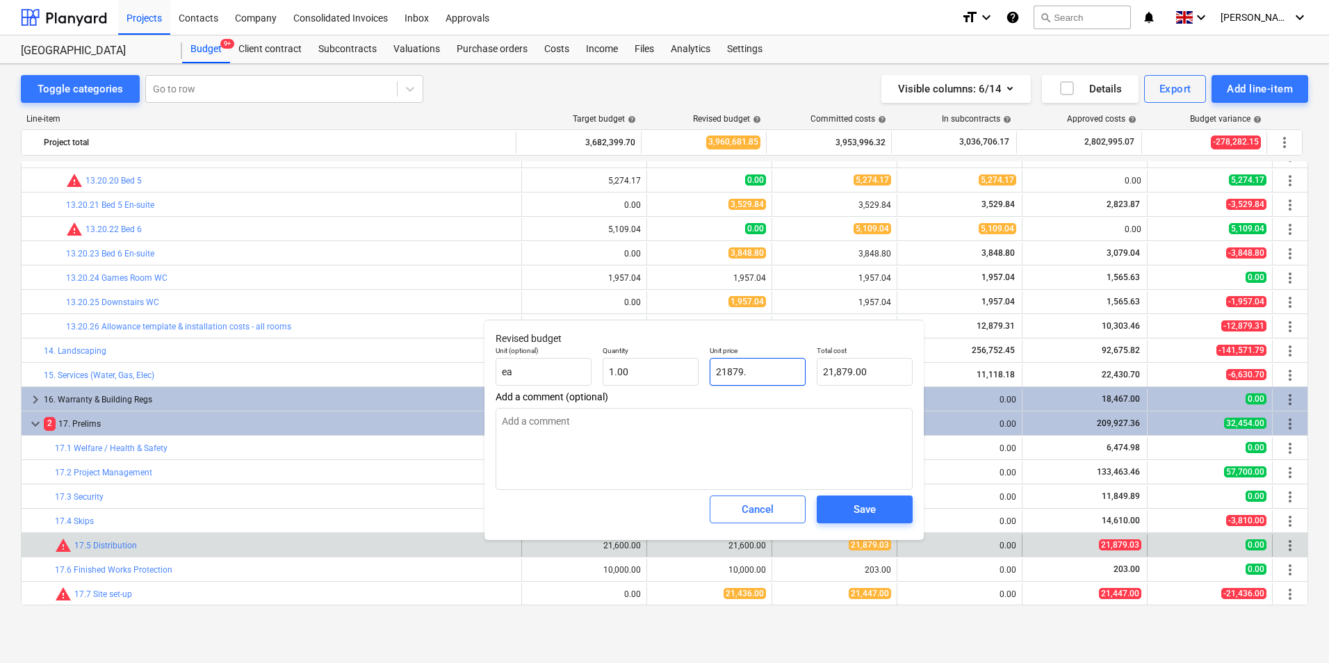
type textarea "x"
type input "21879.0"
type textarea "x"
type input "21879.03"
type input "21,879.03"
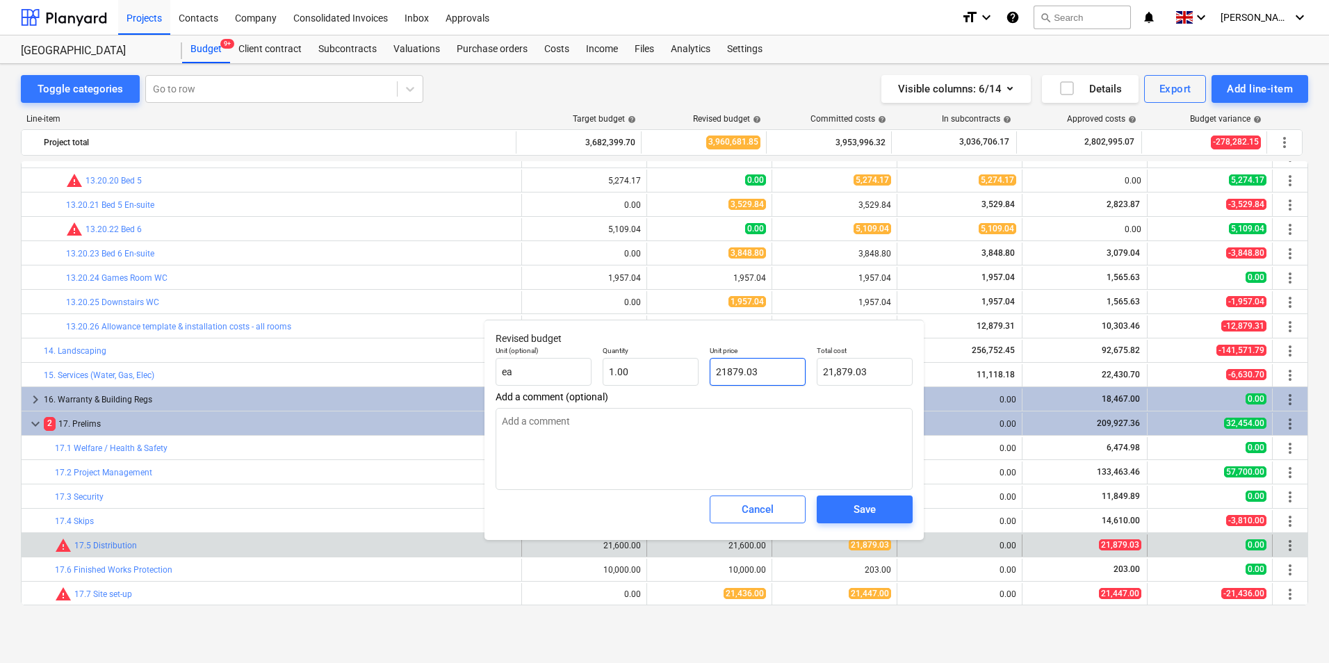
type input "21879.03"
type textarea "x"
type input "21,879.03"
click at [869, 495] on div "Save" at bounding box center [864, 509] width 107 height 39
click at [865, 507] on div "Save" at bounding box center [864, 509] width 22 height 18
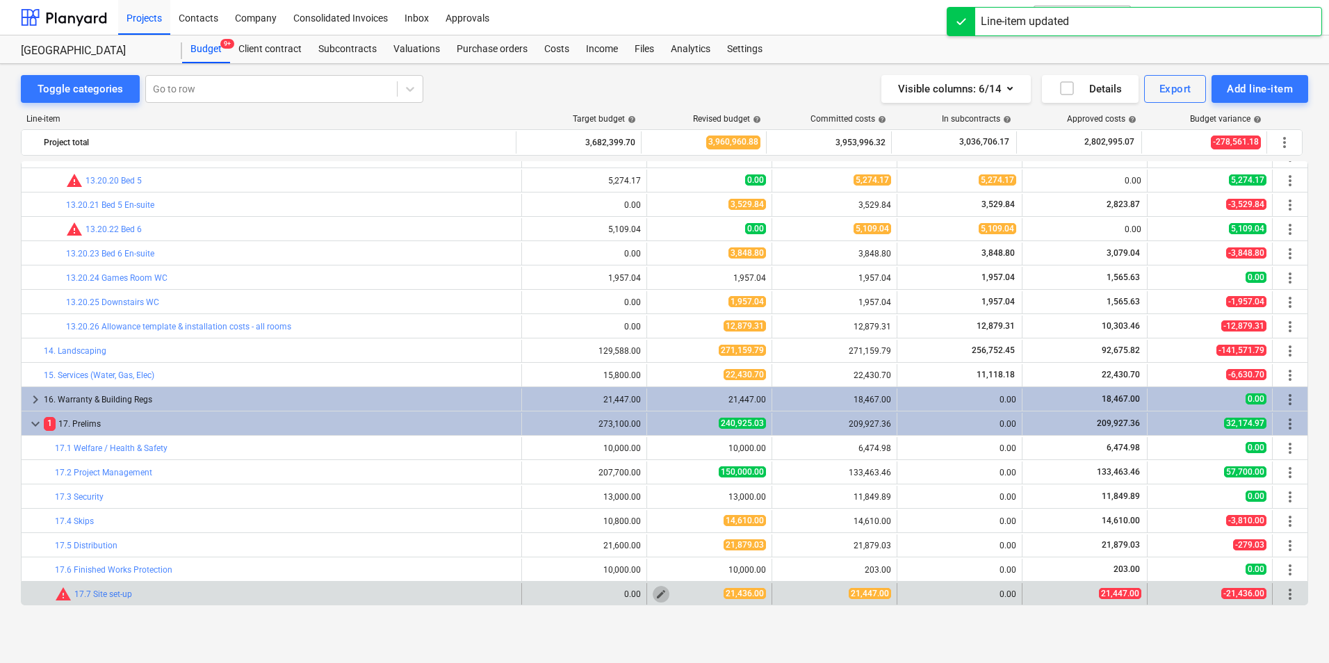
click at [655, 596] on span "edit" at bounding box center [660, 594] width 11 height 11
type textarea "x"
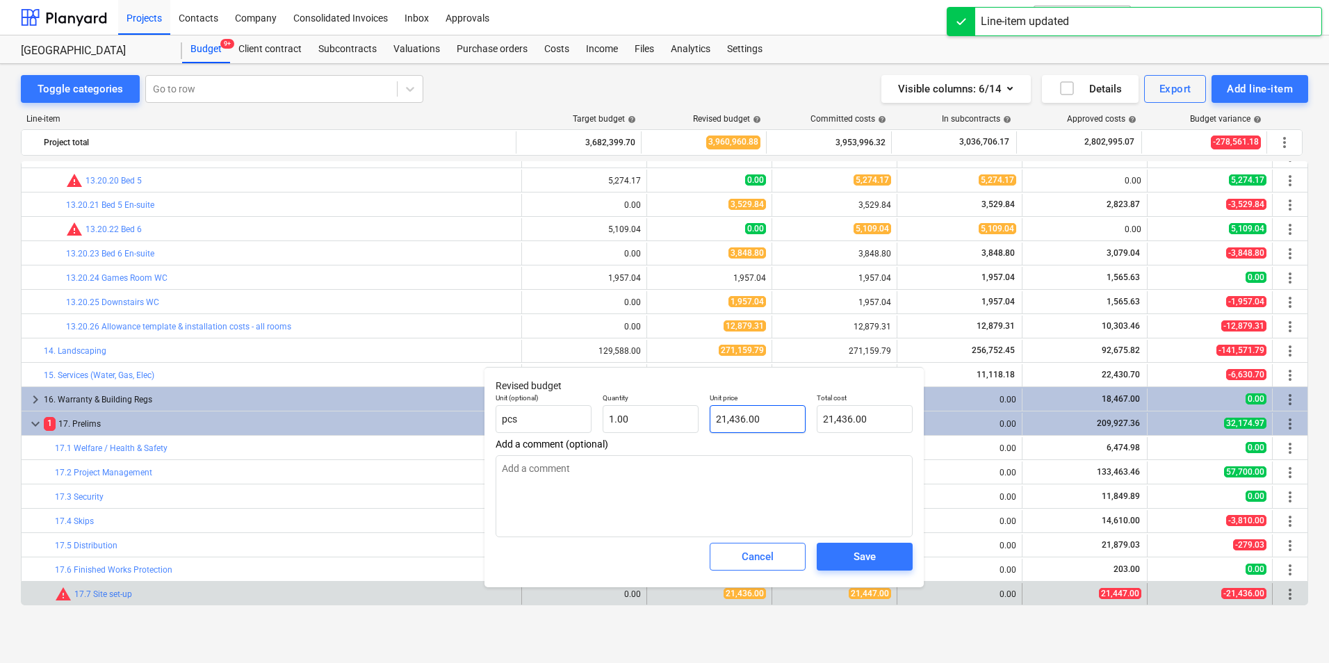
type input "21436"
drag, startPoint x: 782, startPoint y: 418, endPoint x: 587, endPoint y: 429, distance: 195.6
click at [577, 431] on div "Unit (optional) pcs Quantity 1.00 Unit price 21436 Total cost 21,436.00" at bounding box center [704, 413] width 428 height 51
type textarea "x"
type input "2"
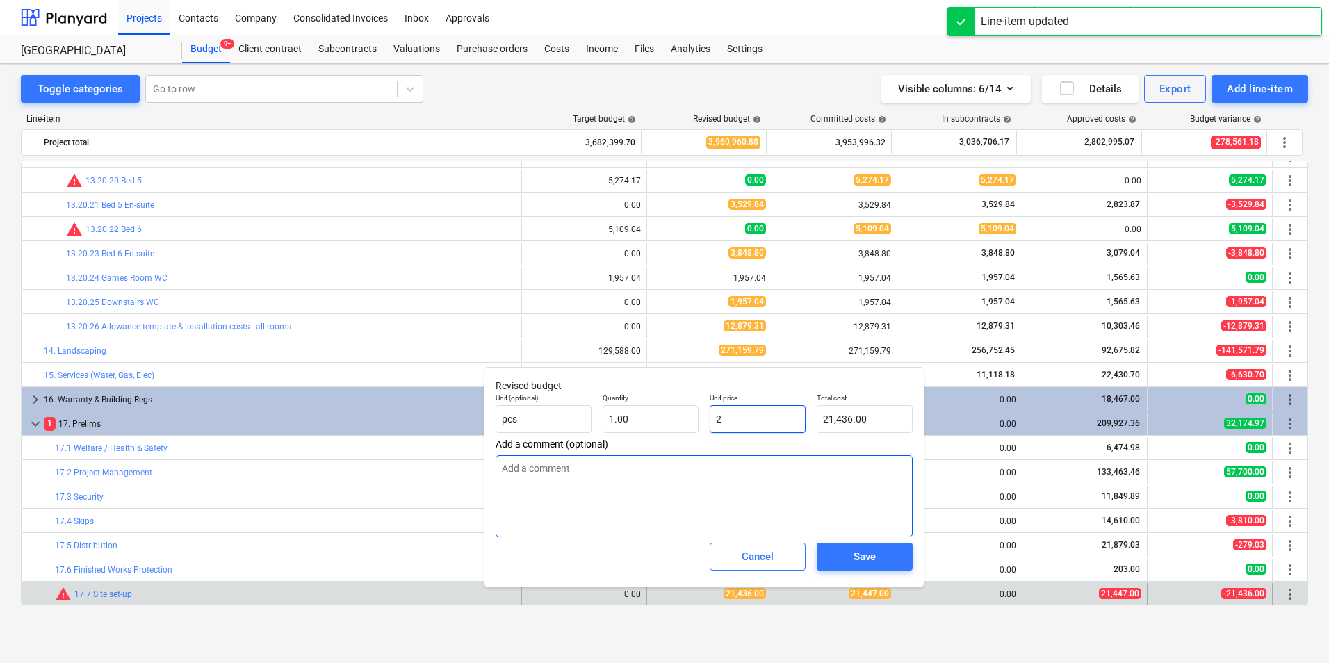
type input "2.00"
type textarea "x"
type input "21"
type input "21.00"
type textarea "x"
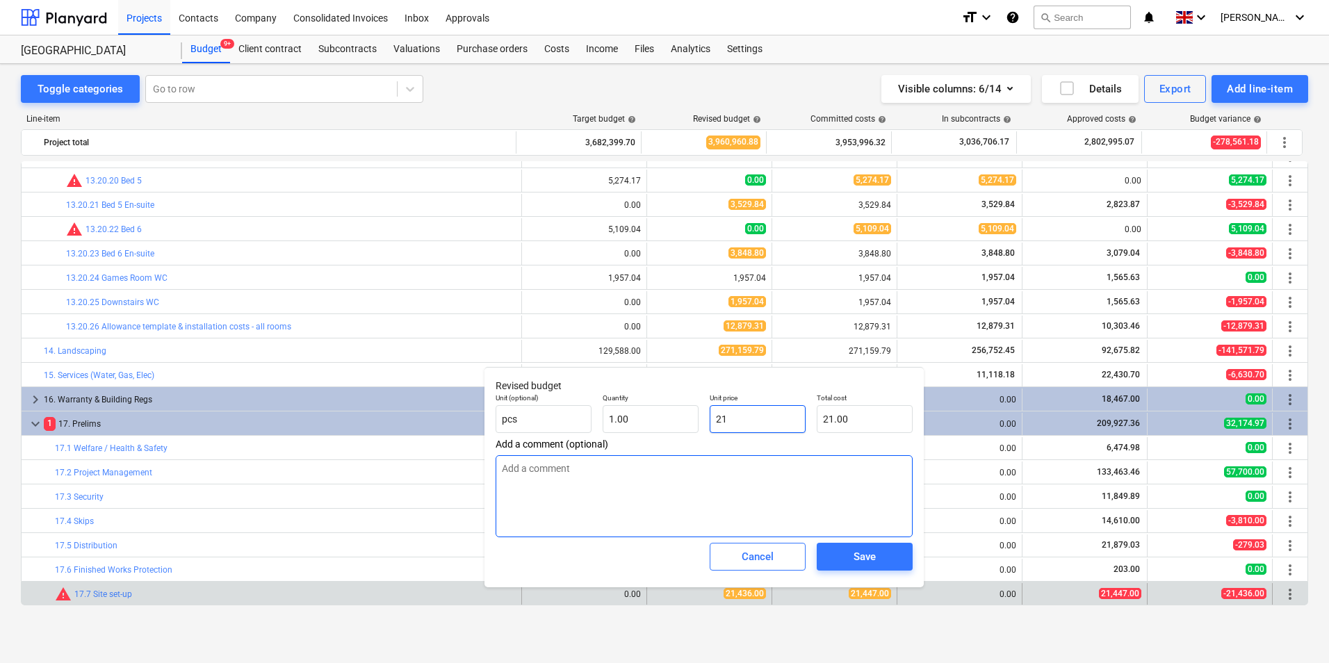
type input "214"
type input "214.00"
type textarea "x"
type input "2144"
type input "2,144.00"
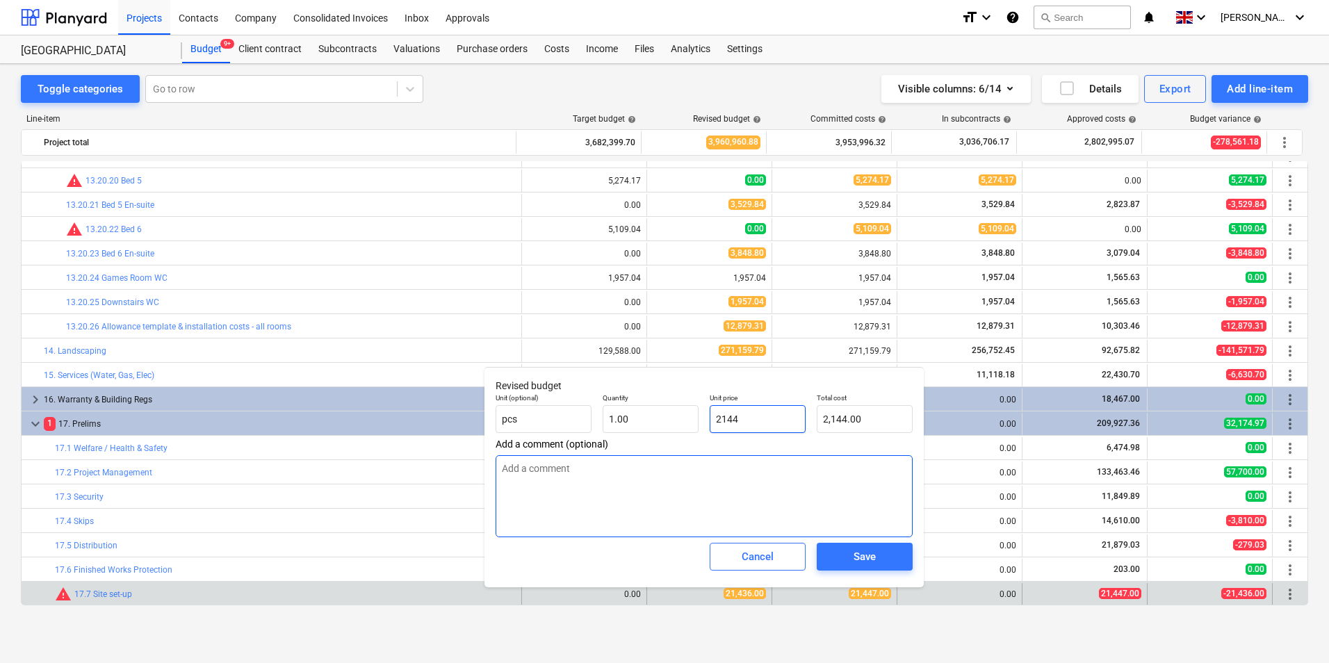
type textarea "x"
type input "21447"
type input "21,447.00"
type input "21447"
type textarea "x"
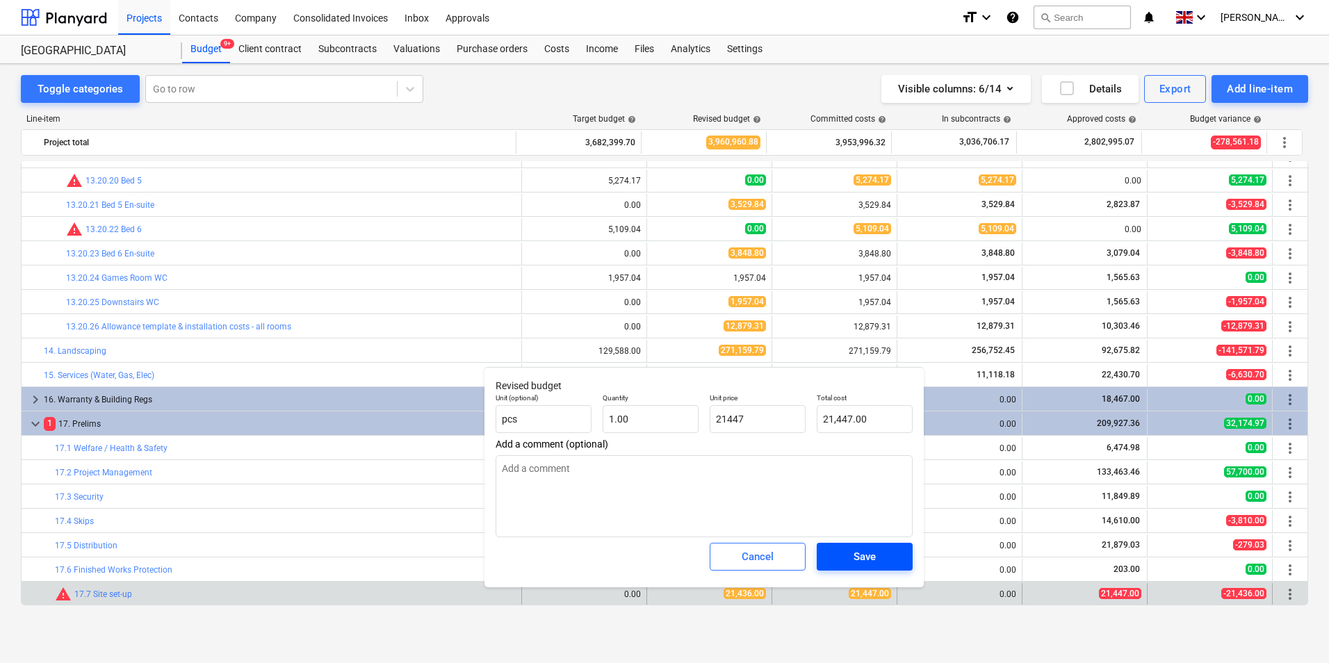
type input "21,447.00"
click at [849, 555] on span "Save" at bounding box center [864, 557] width 63 height 18
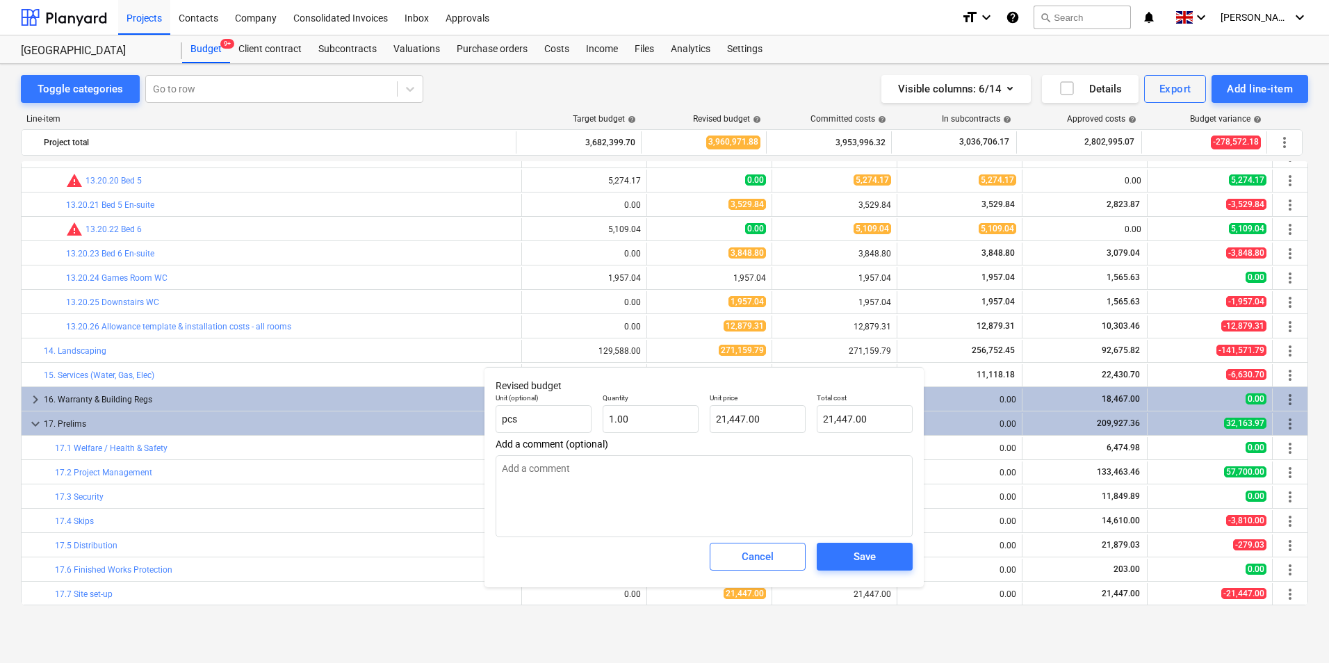
type textarea "x"
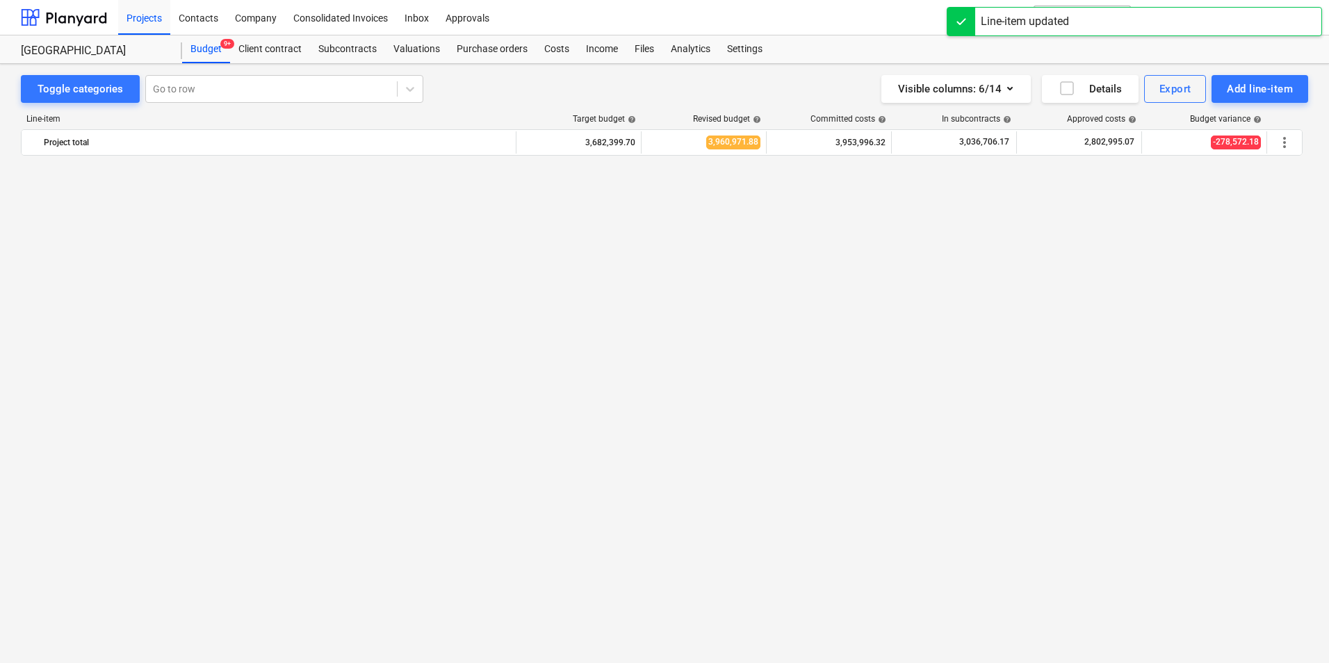
scroll to position [0, 0]
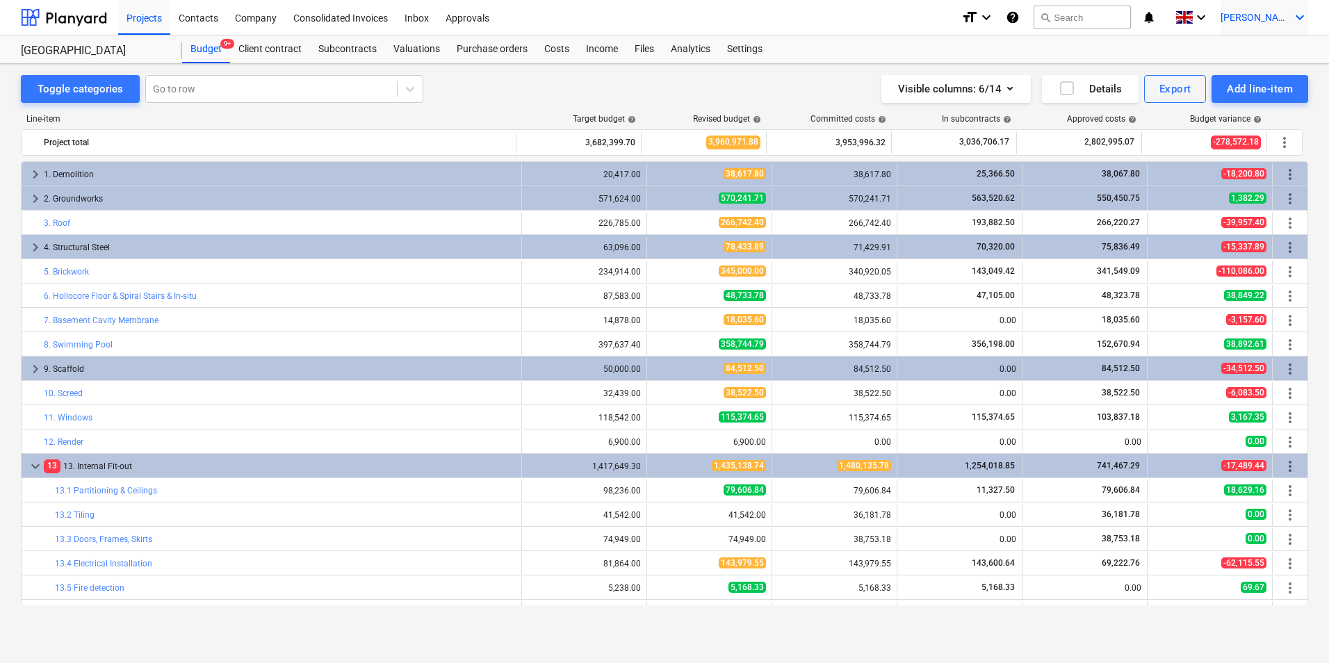
click at [1284, 19] on span "[PERSON_NAME]" at bounding box center [1254, 17] width 69 height 11
click at [1266, 70] on div "Log out" at bounding box center [1266, 76] width 83 height 22
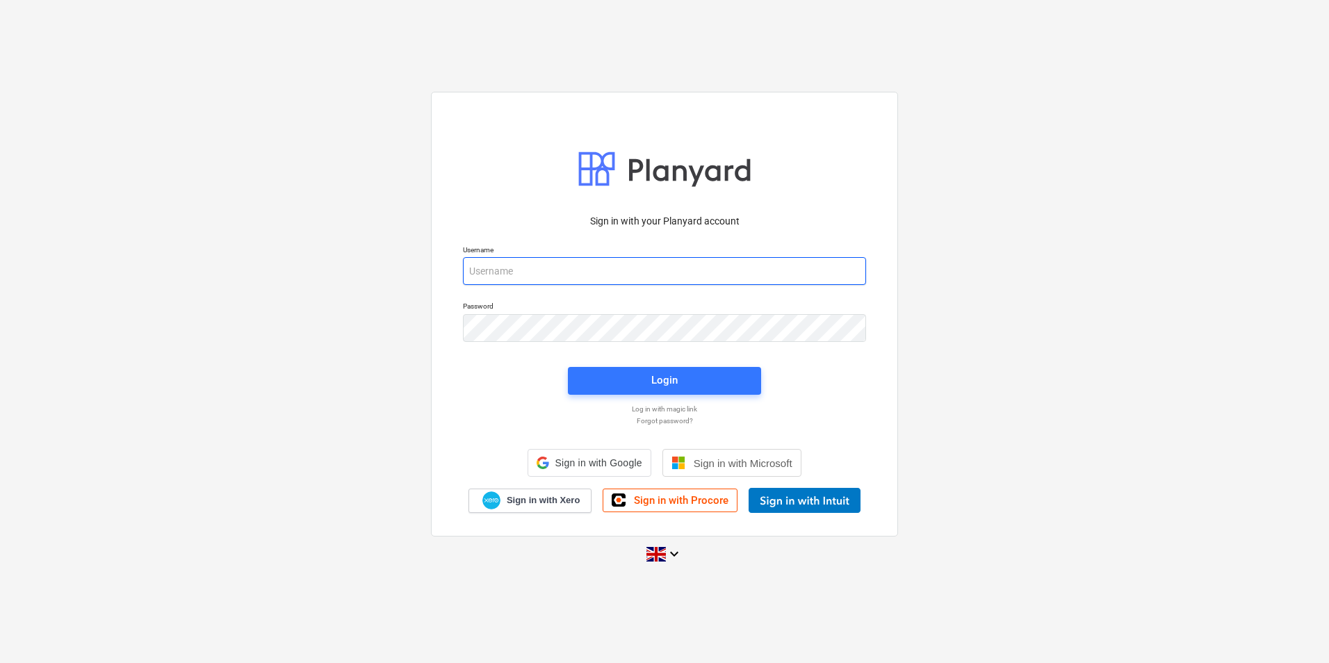
type input "[PERSON_NAME][EMAIL_ADDRESS][DOMAIN_NAME]"
